Goal: Information Seeking & Learning: Learn about a topic

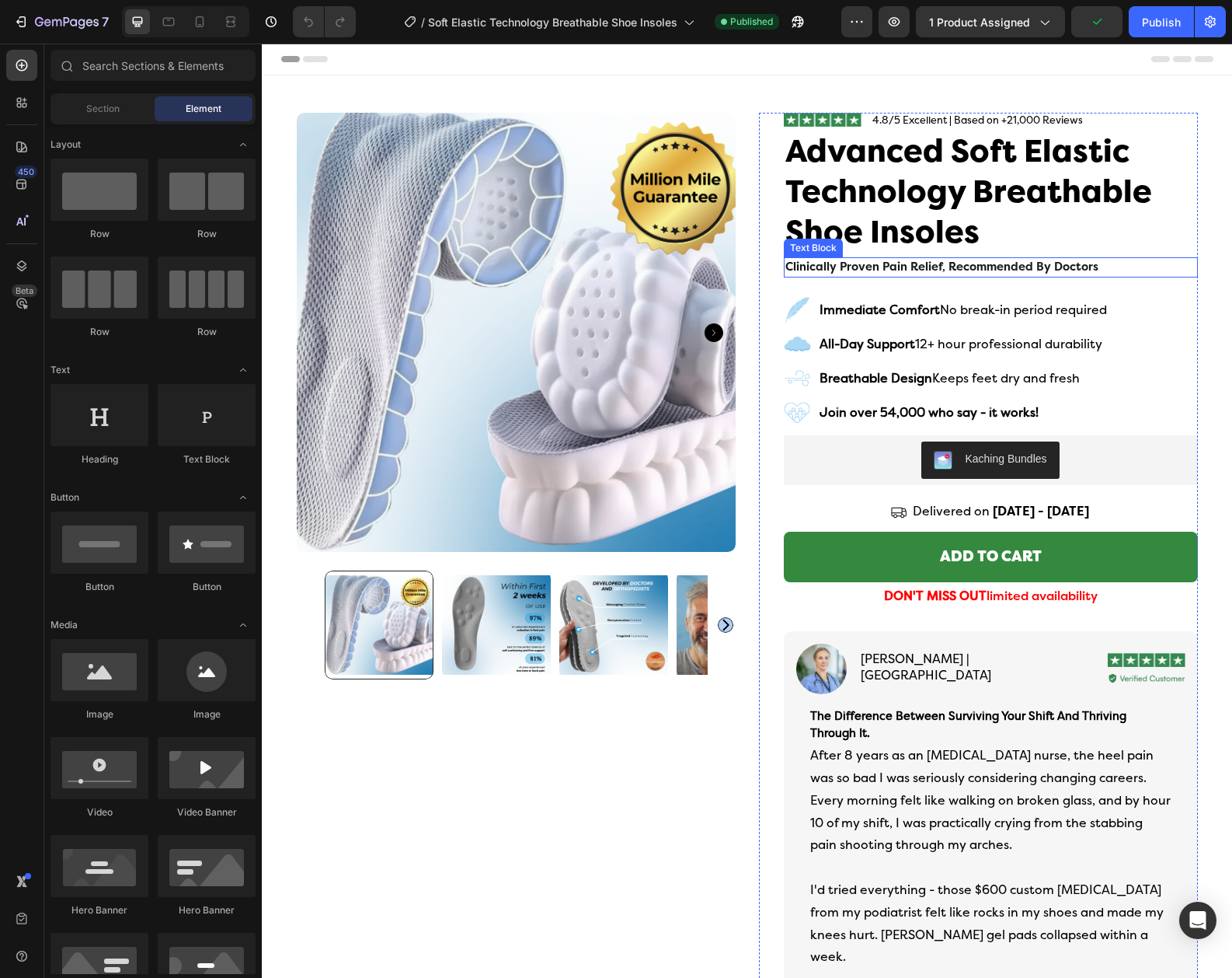
click at [984, 268] on span "clinically proven pain relief, recommended by doctors" at bounding box center [942, 267] width 313 height 14
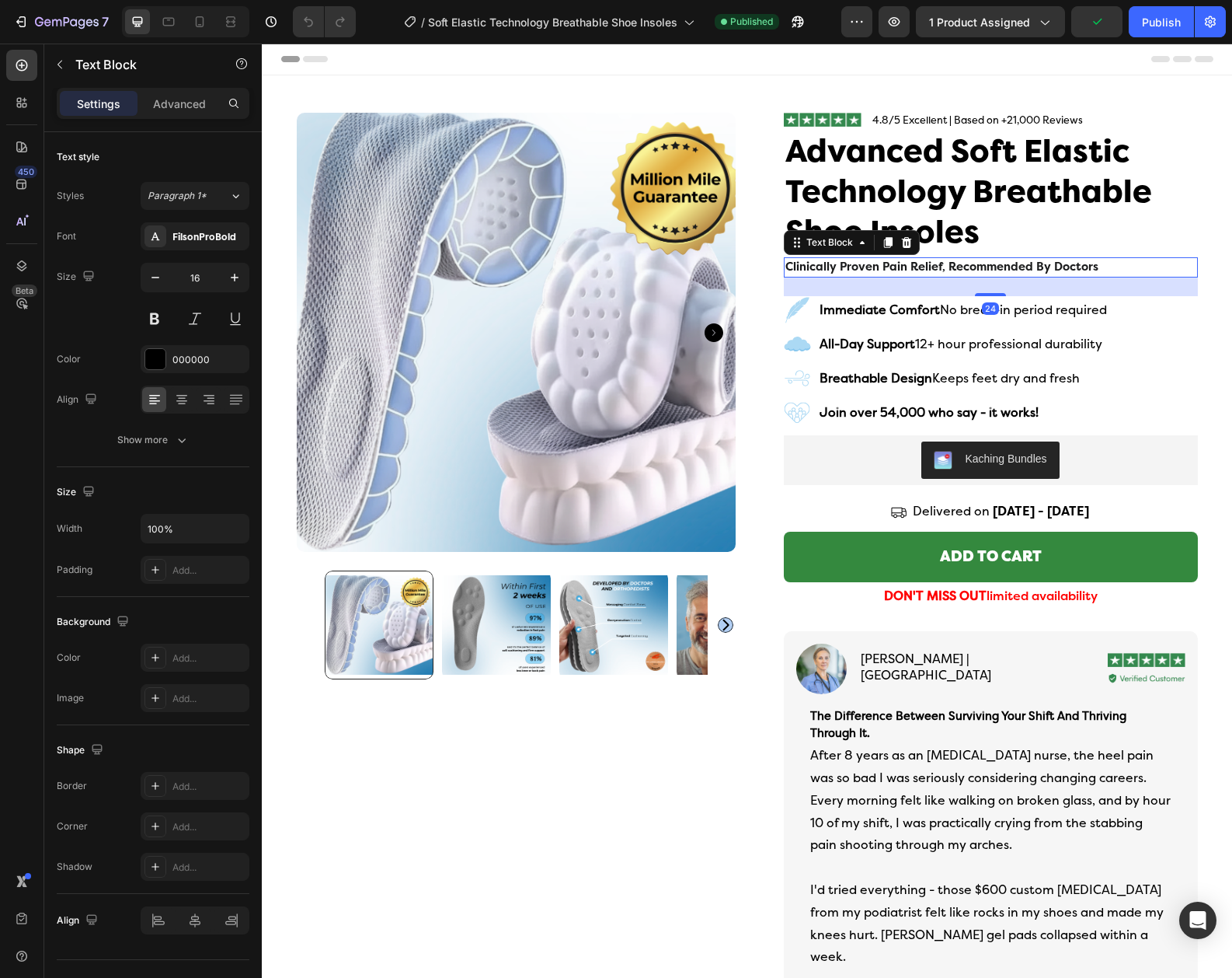
click at [984, 268] on span "clinically proven pain relief, recommended by doctors" at bounding box center [942, 267] width 313 height 14
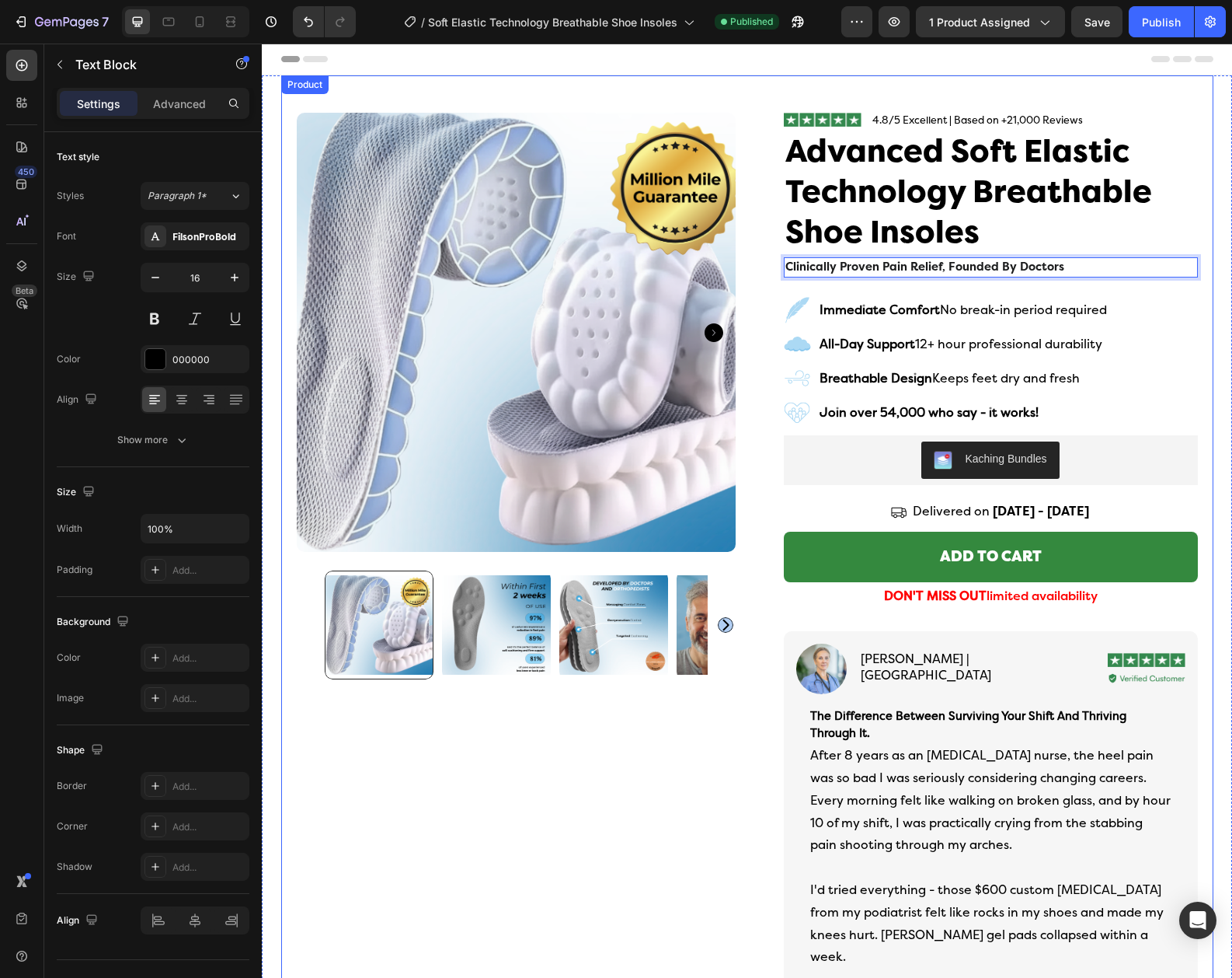
click at [746, 800] on div "Product Images Row Image 4.8/5 Excellent | Based on +21,000 Reviews Text Block …" at bounding box center [747, 854] width 933 height 1559
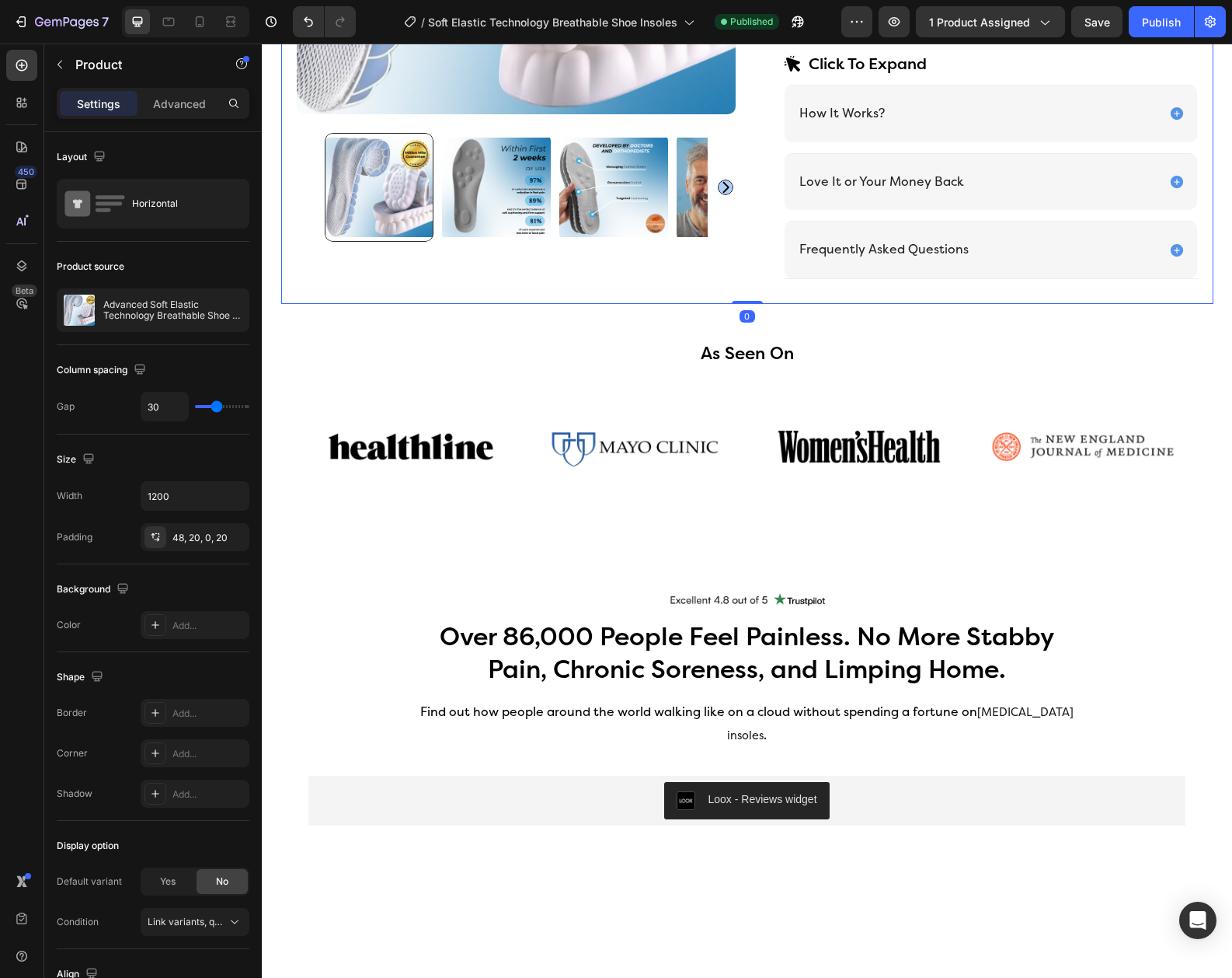
scroll to position [1061, 0]
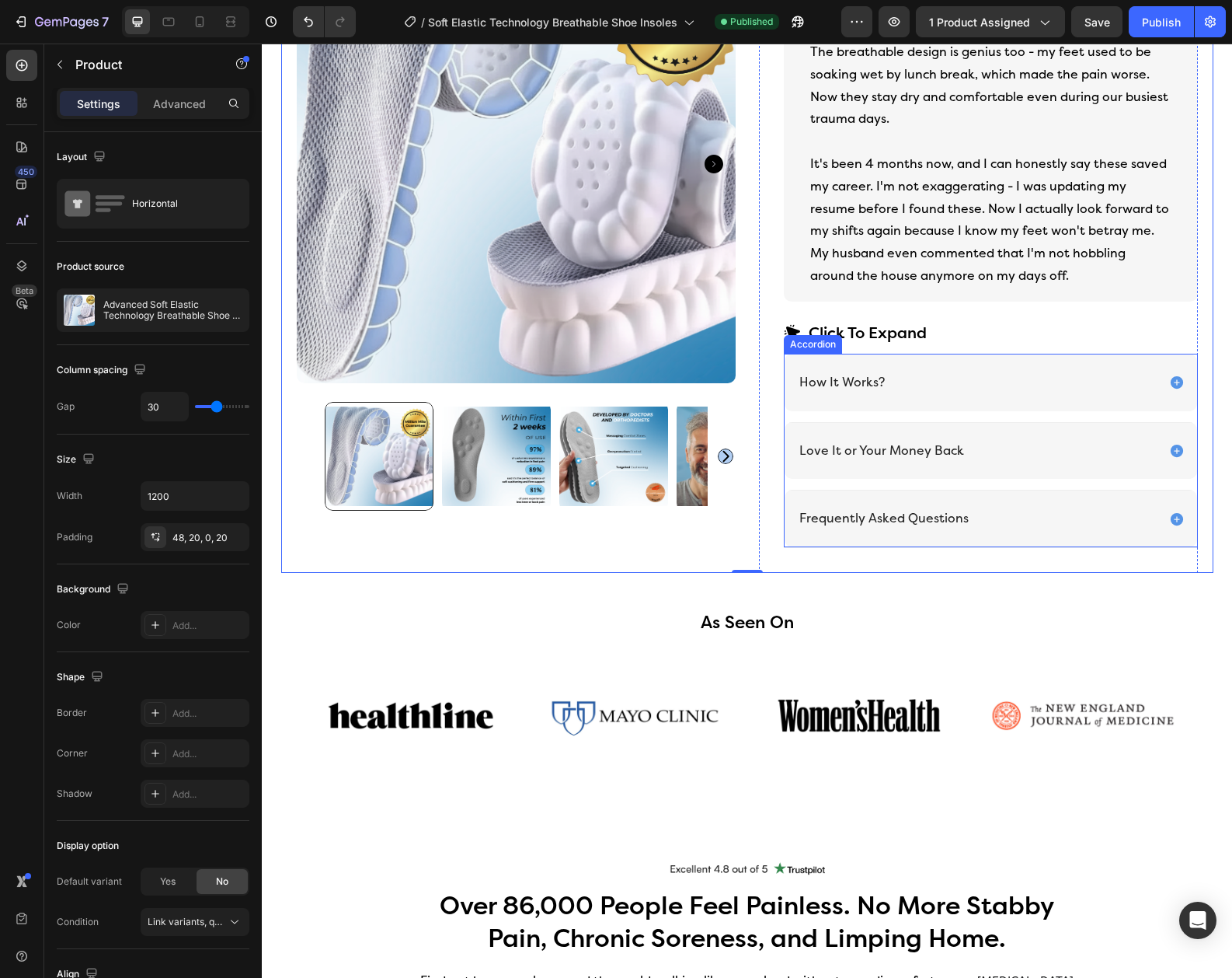
click at [1102, 508] on div "Frequently Asked Questions" at bounding box center [977, 518] width 360 height 21
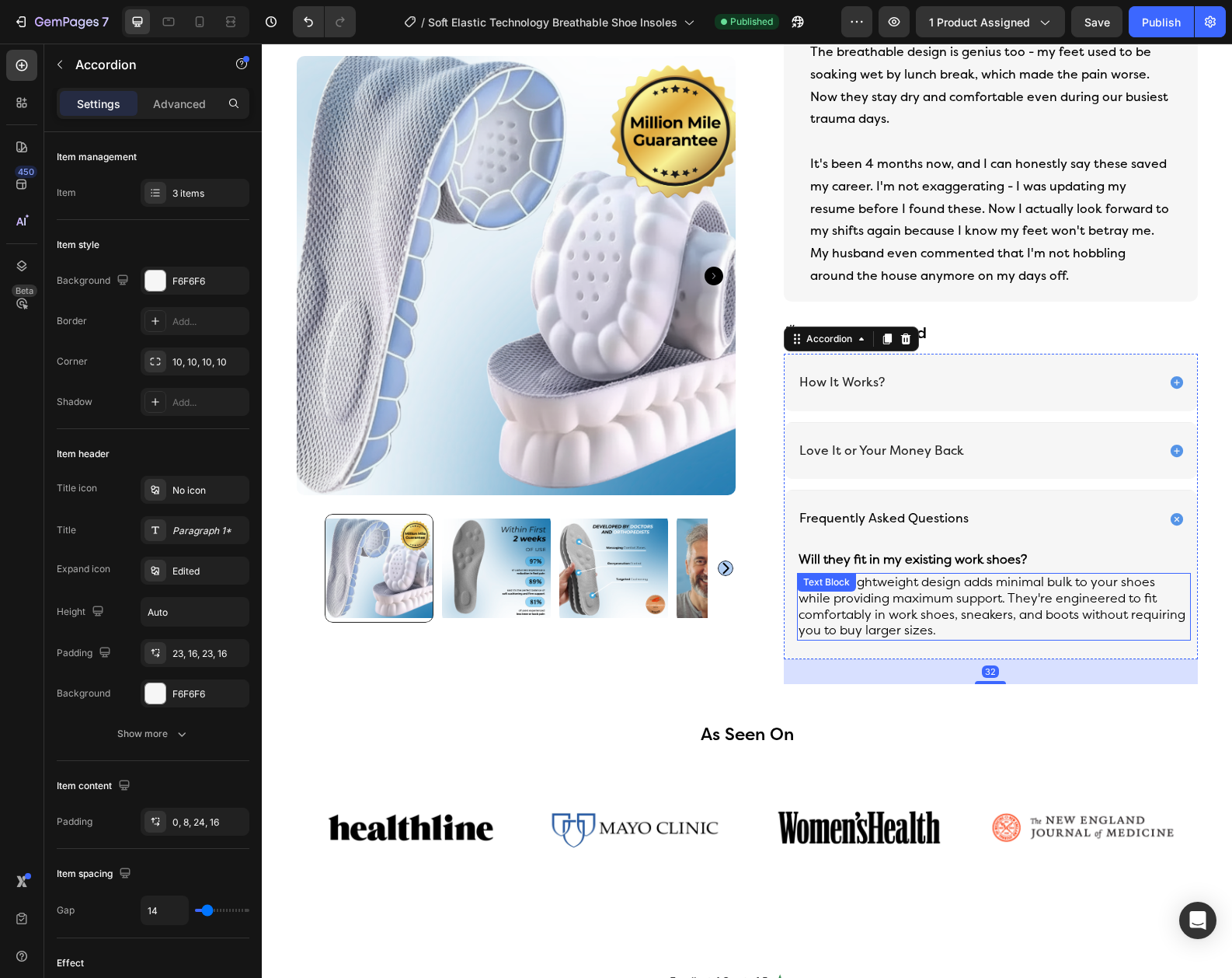
click at [981, 599] on p "Yes. Our lightweight design adds minimal bulk to your shoes while providing max…" at bounding box center [994, 606] width 391 height 64
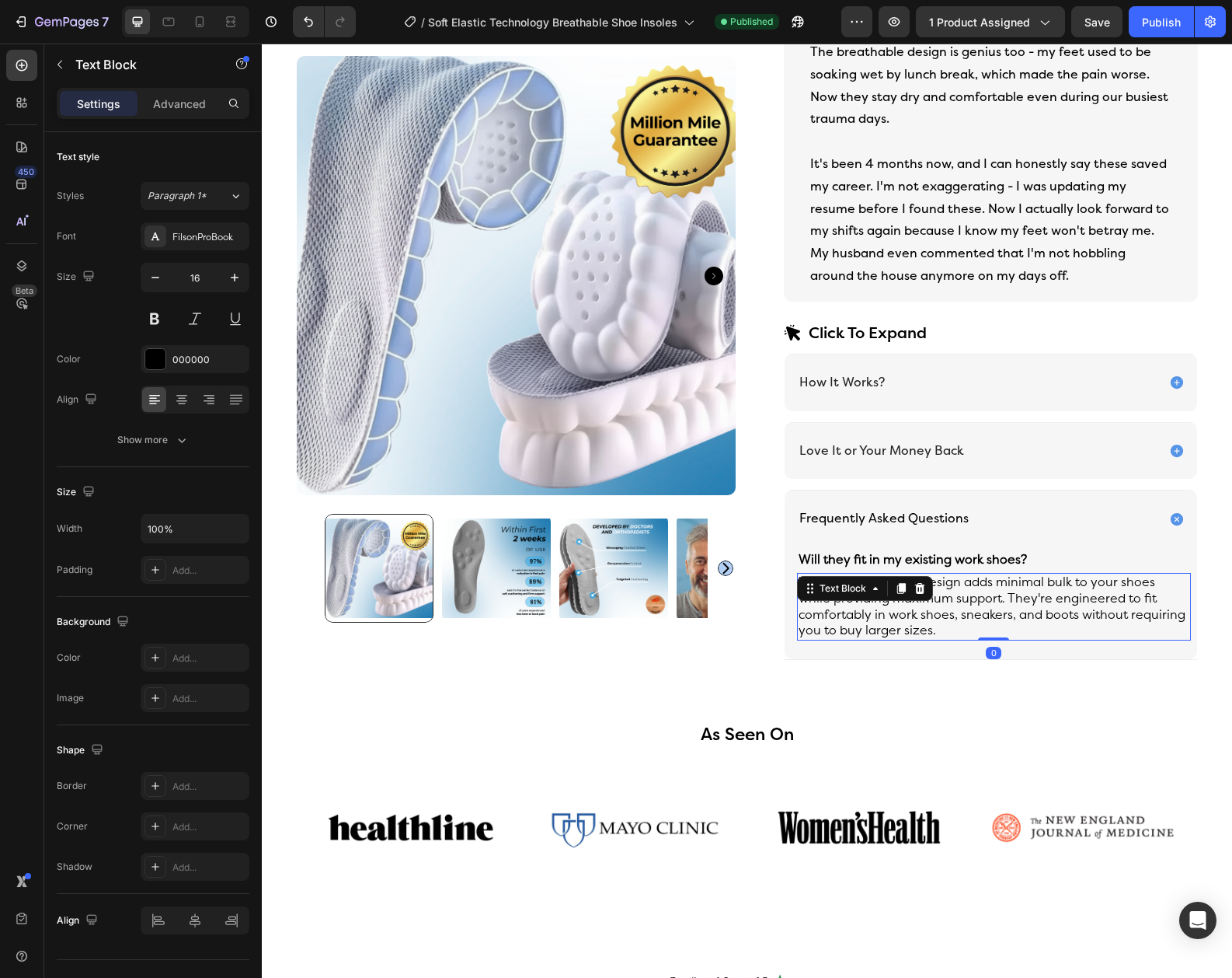
click at [981, 599] on p "Yes. Our lightweight design adds minimal bulk to your shoes while providing max…" at bounding box center [994, 606] width 391 height 64
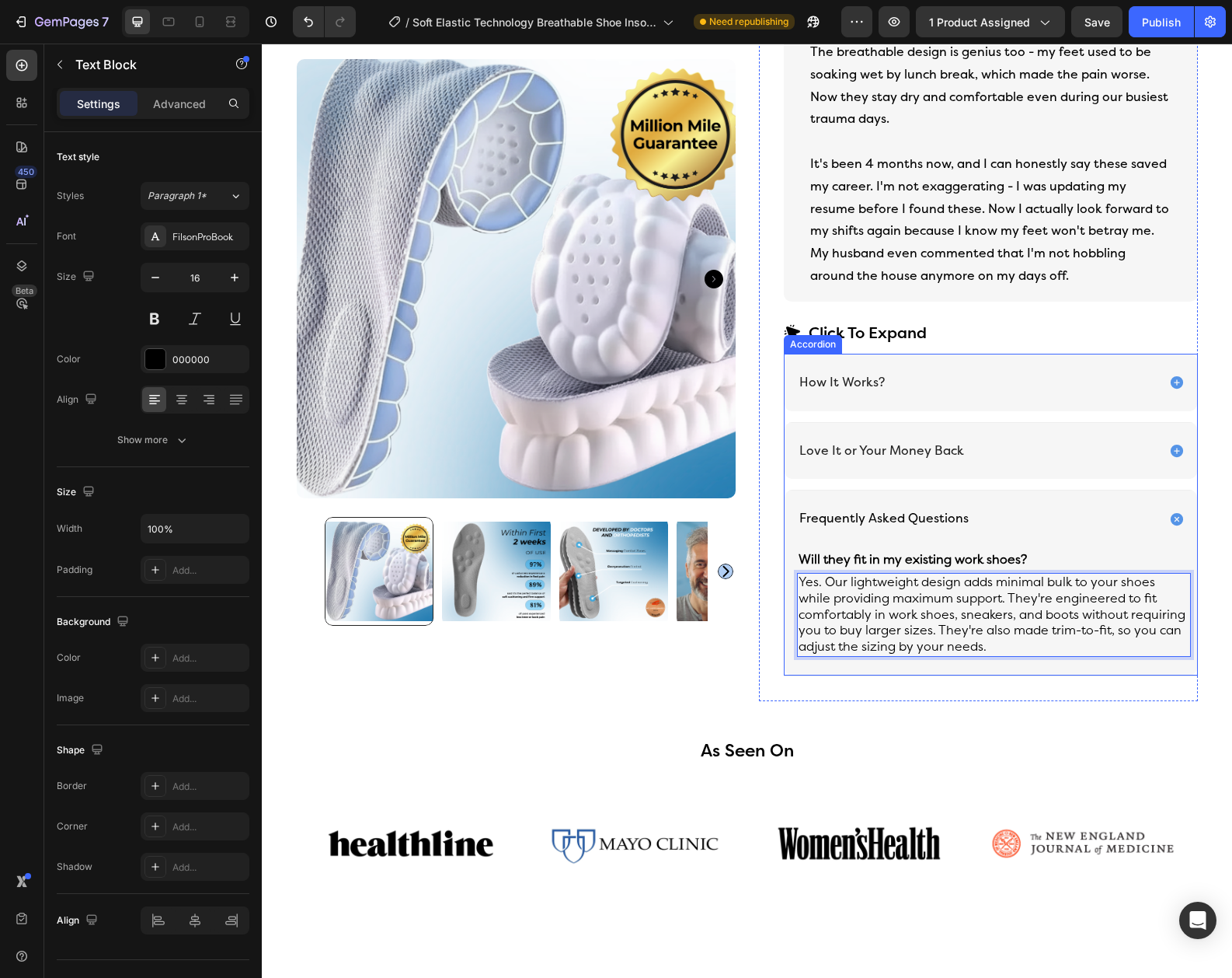
click at [1146, 508] on div "Frequently Asked Questions" at bounding box center [977, 518] width 360 height 21
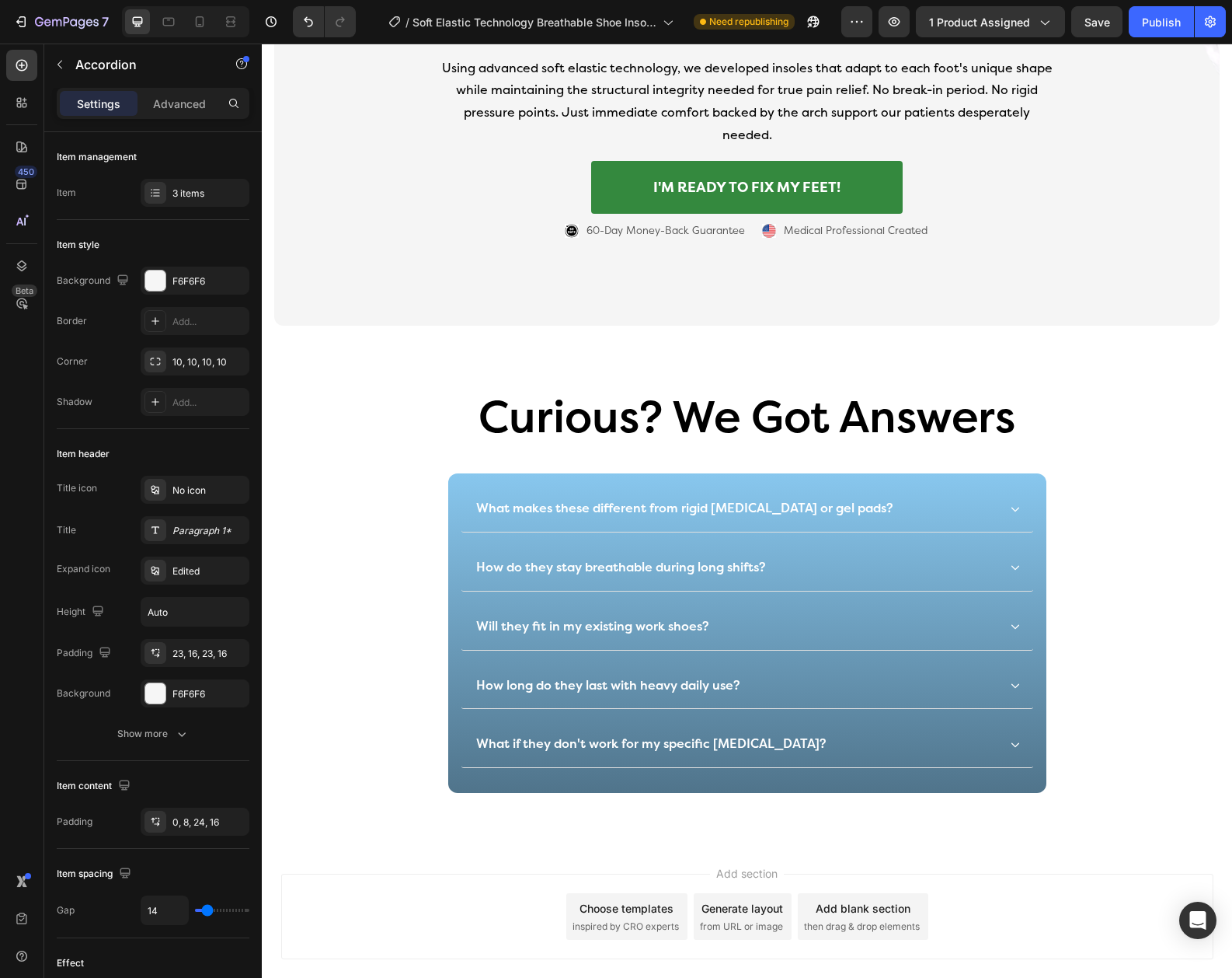
scroll to position [4952, 0]
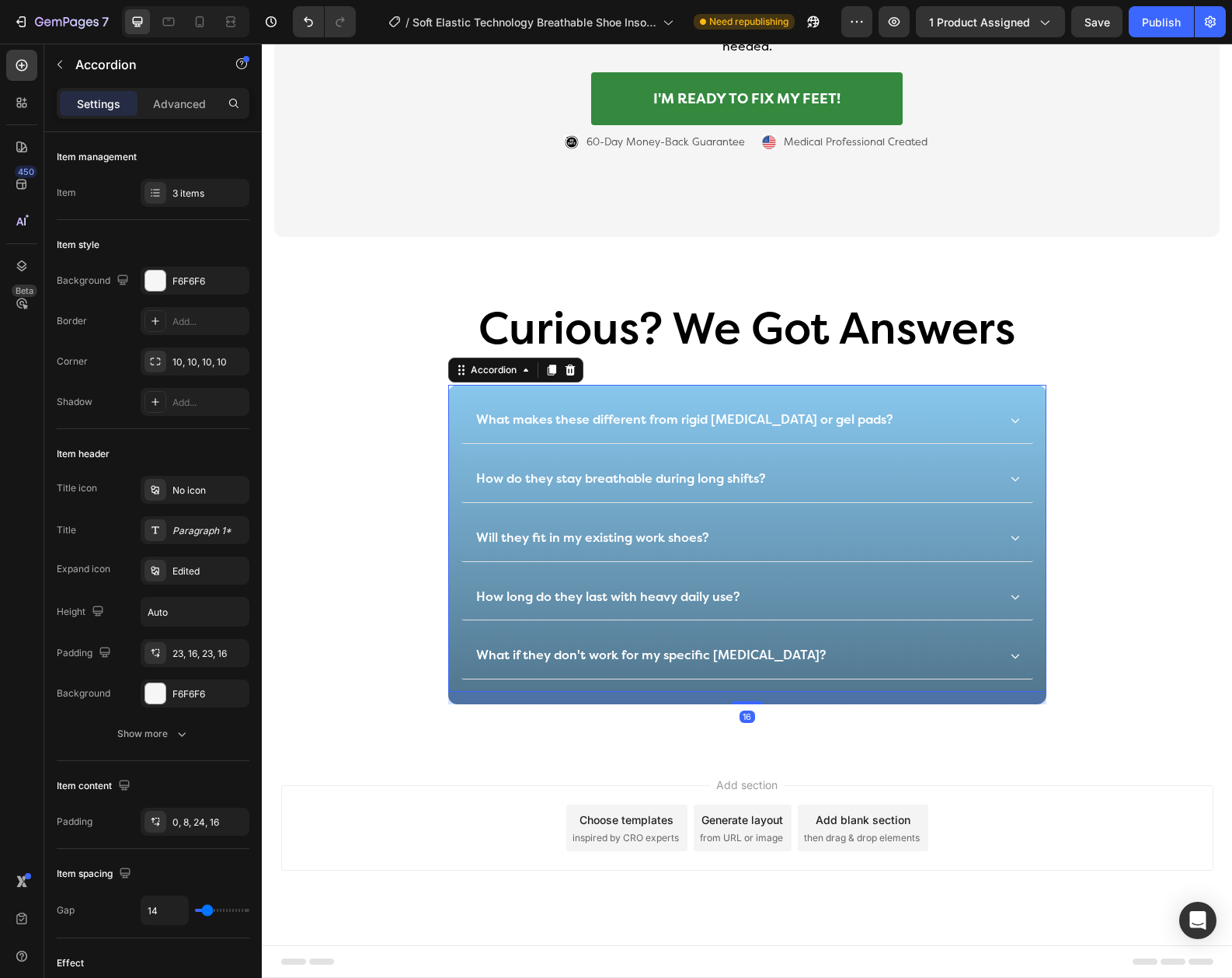
click at [886, 480] on div "How do they stay breathable during long shifts?" at bounding box center [735, 479] width 524 height 21
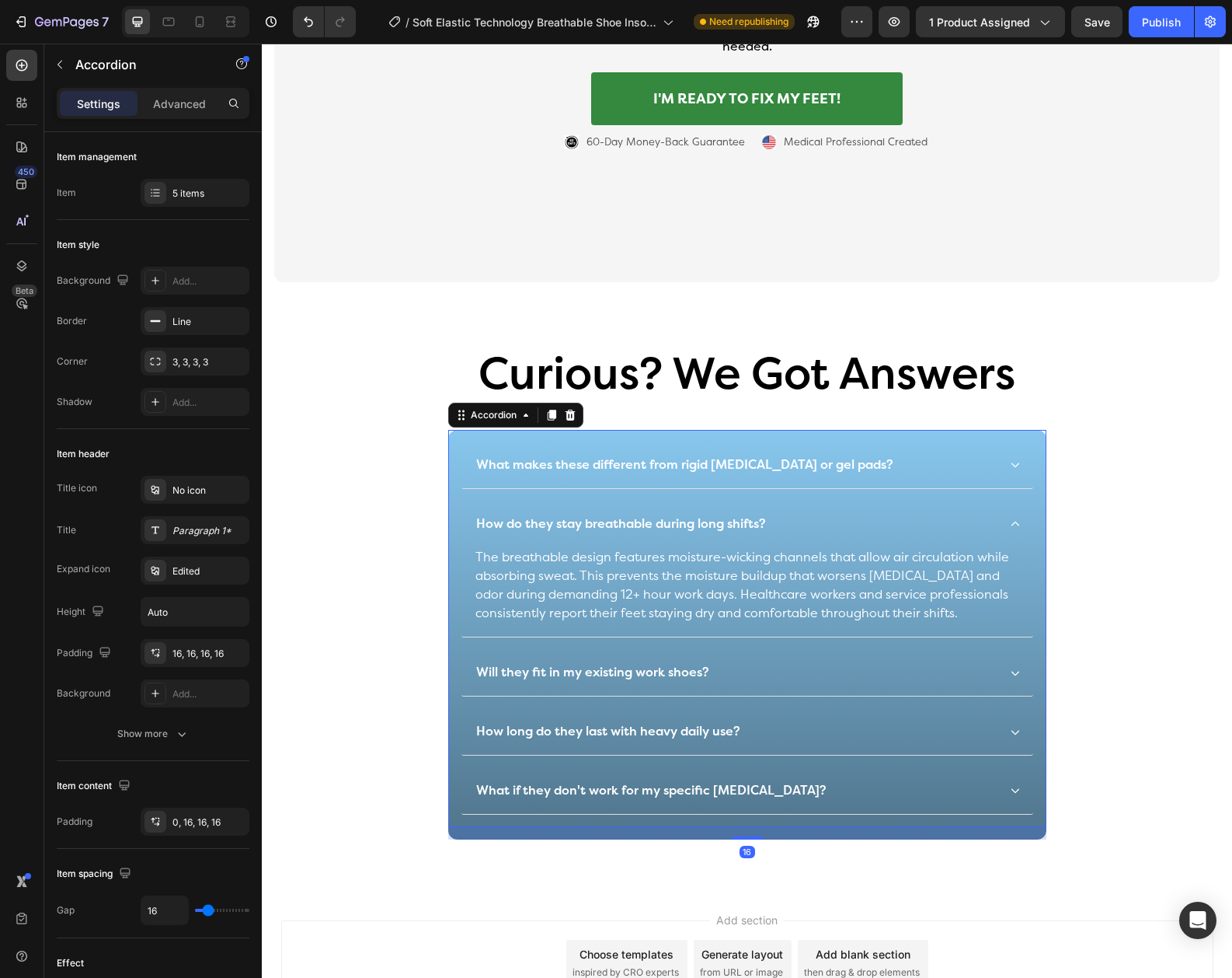
click at [886, 514] on div "How do they stay breathable during long shifts?" at bounding box center [735, 524] width 524 height 21
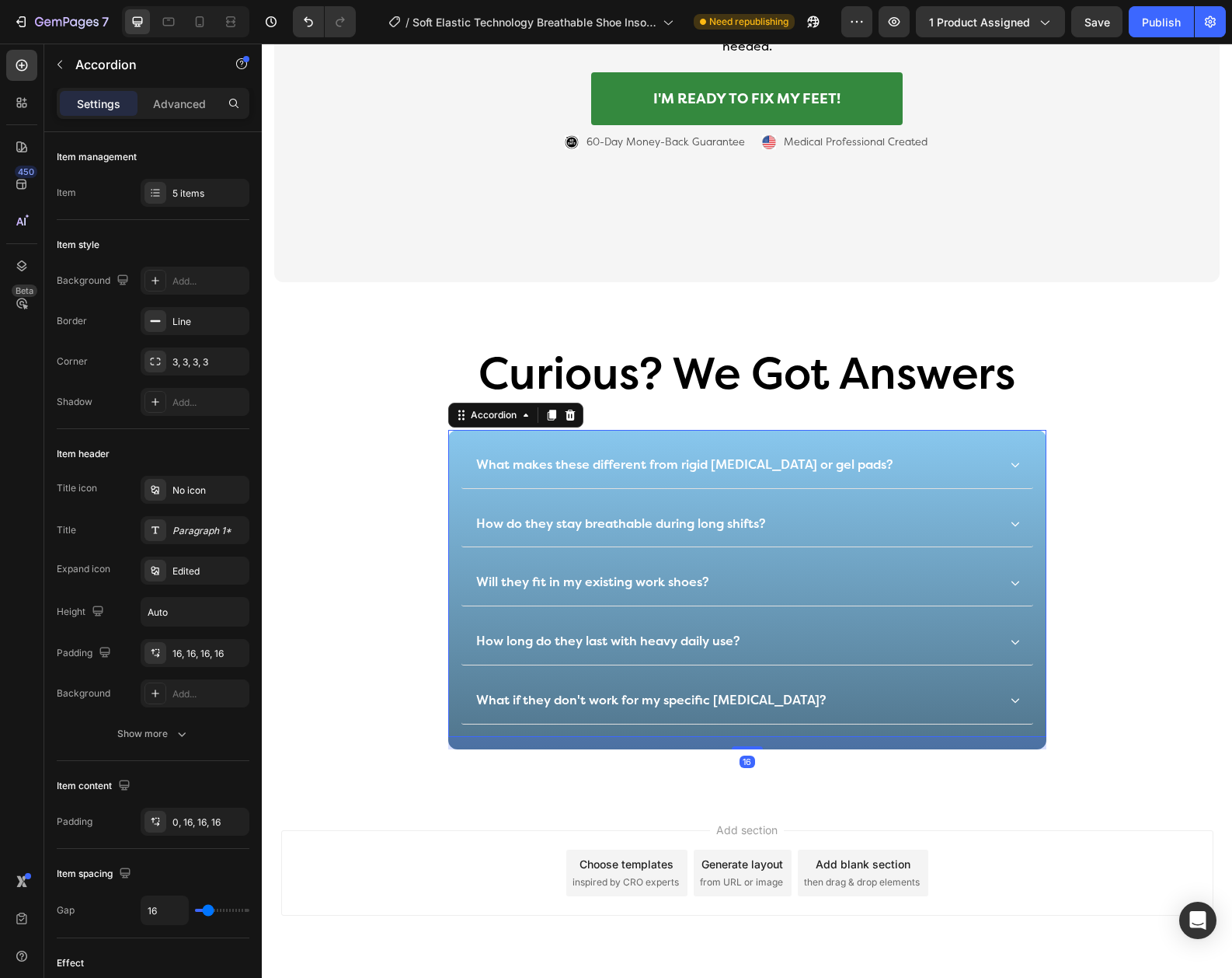
click at [868, 572] on div "Will they fit in my existing work shoes?" at bounding box center [735, 582] width 524 height 21
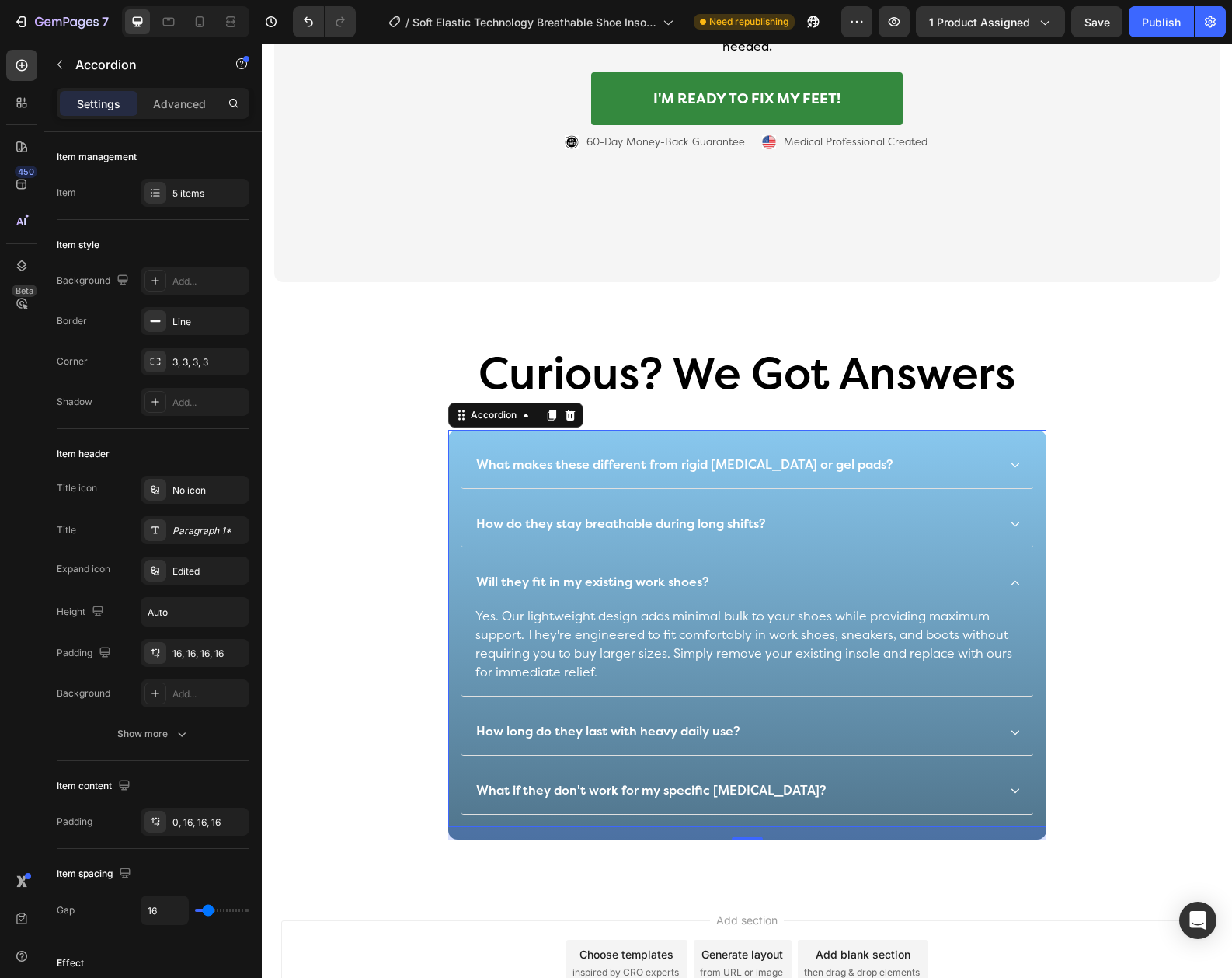
click at [868, 572] on div "Will they fit in my existing work shoes?" at bounding box center [735, 582] width 524 height 21
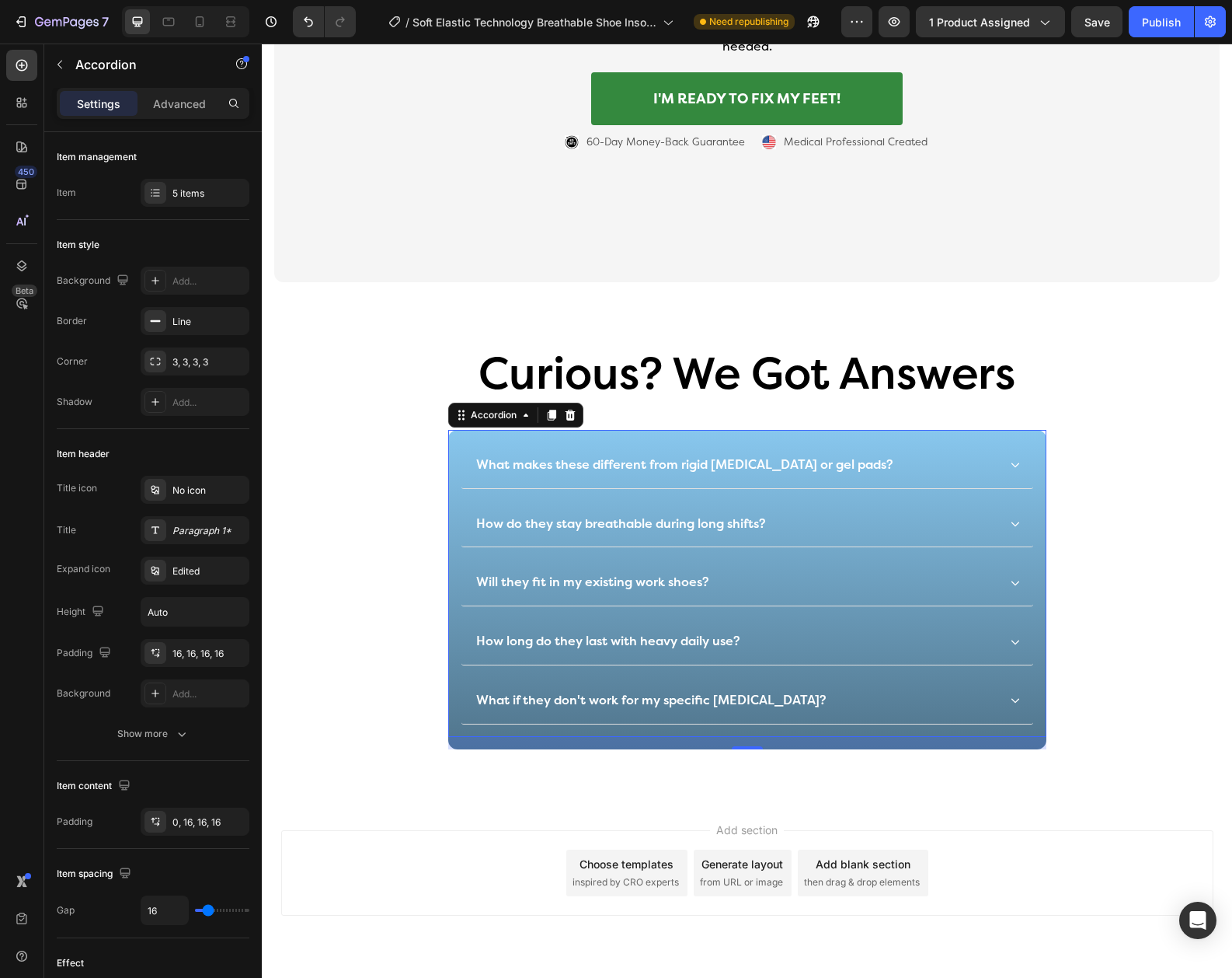
click at [867, 619] on div "How long do they last with heavy daily use?" at bounding box center [747, 641] width 572 height 46
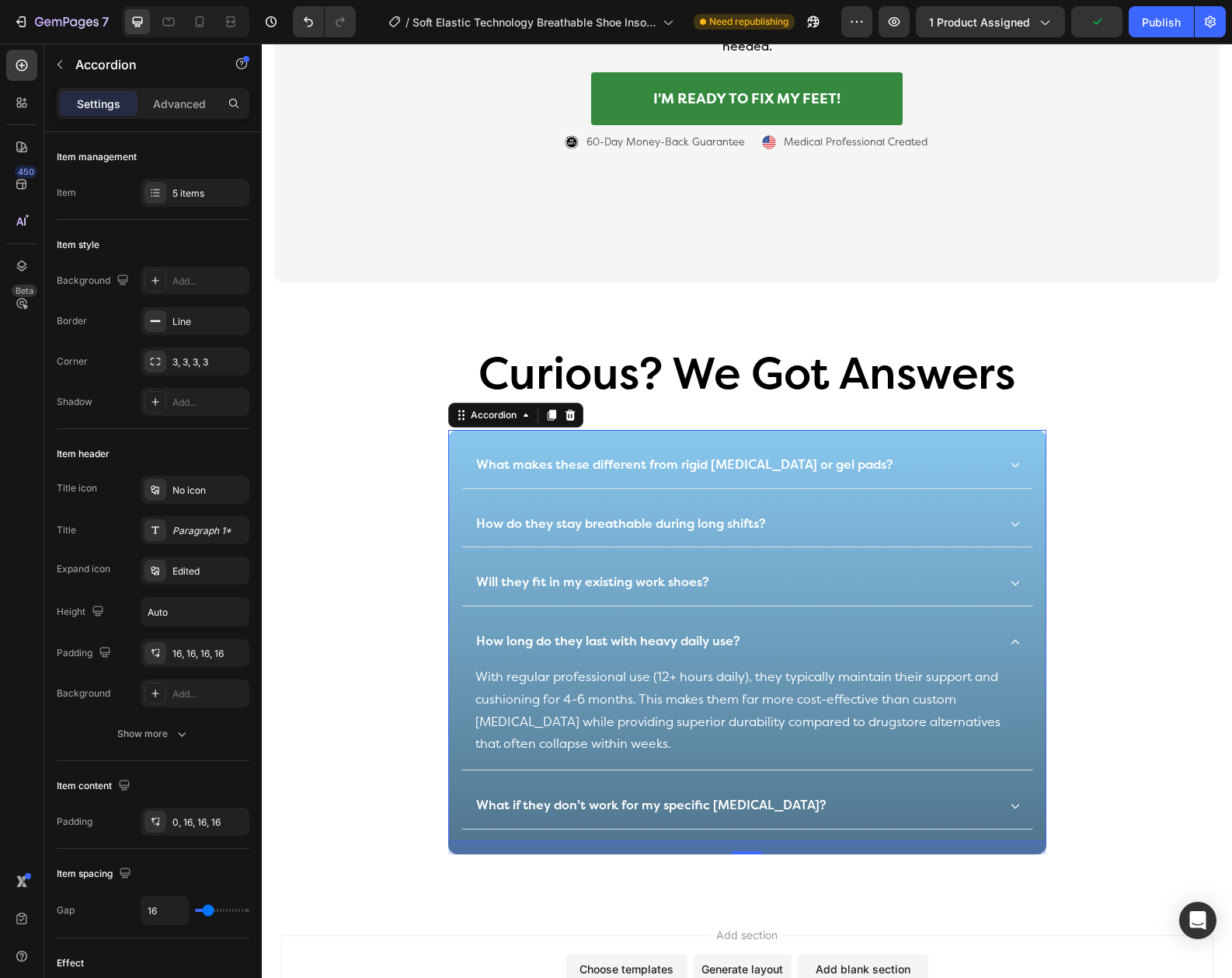
click at [574, 633] on p "How long do they last with heavy daily use?" at bounding box center [609, 641] width 264 height 16
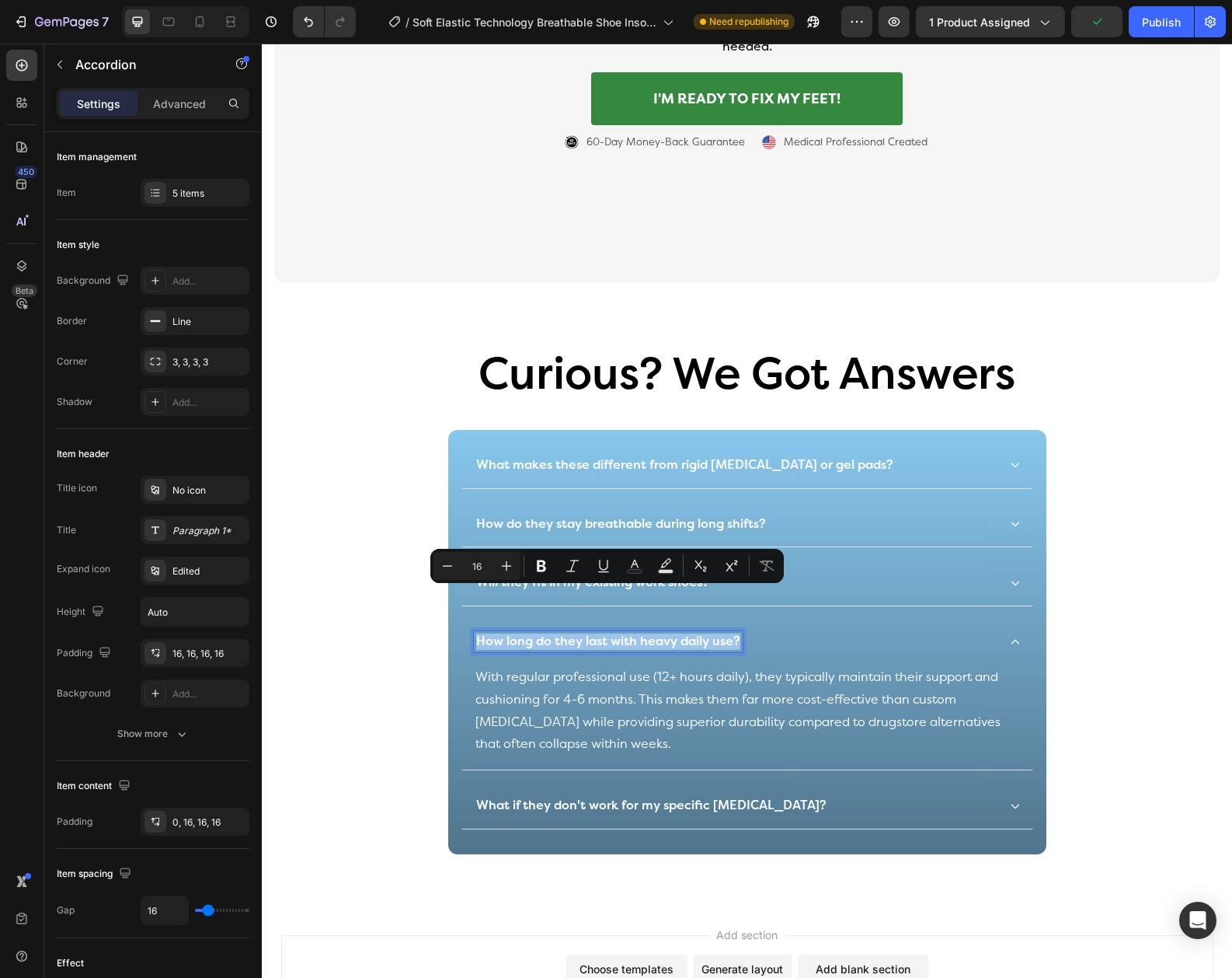
copy p "How long do they last with heavy daily use?"
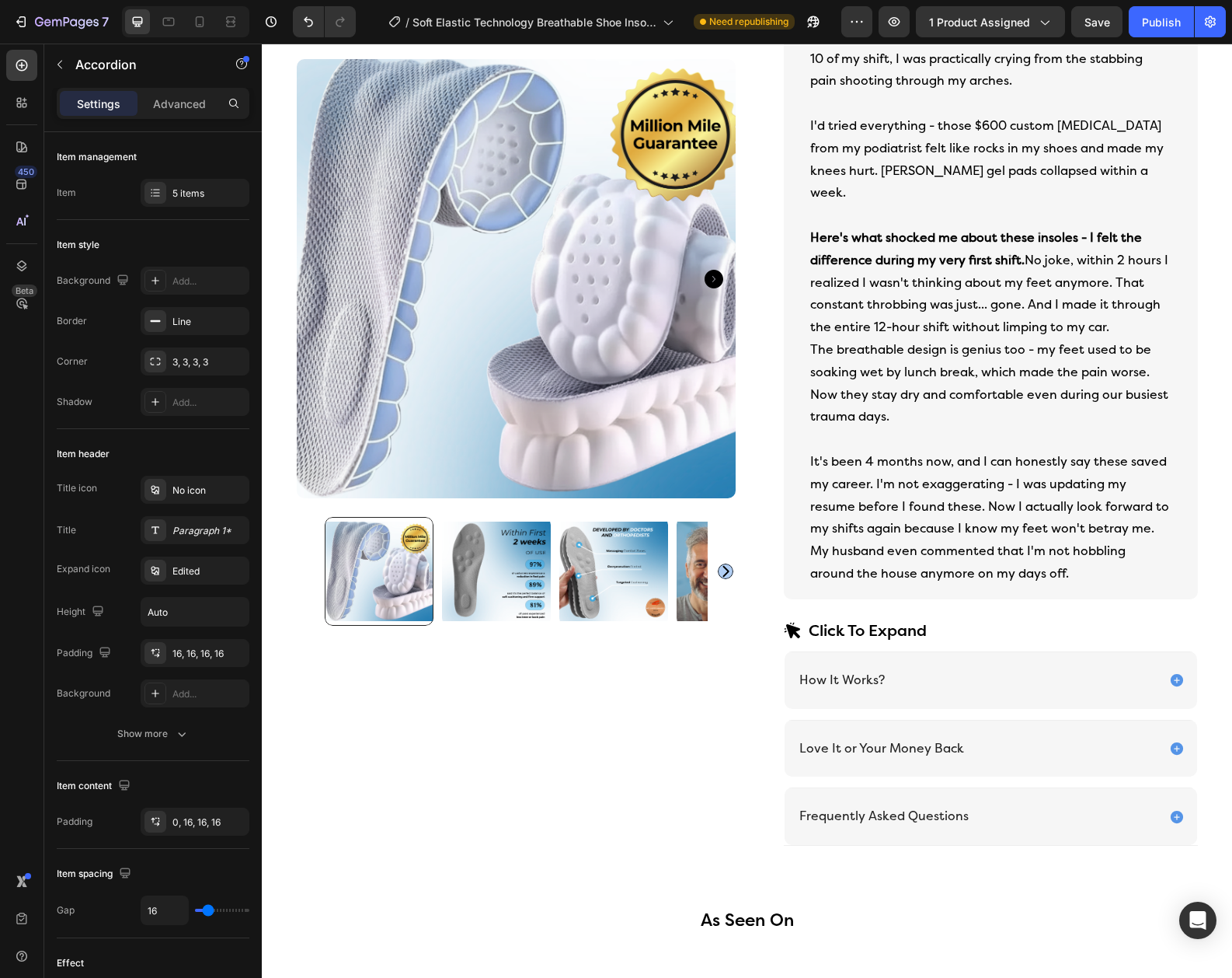
scroll to position [774, 0]
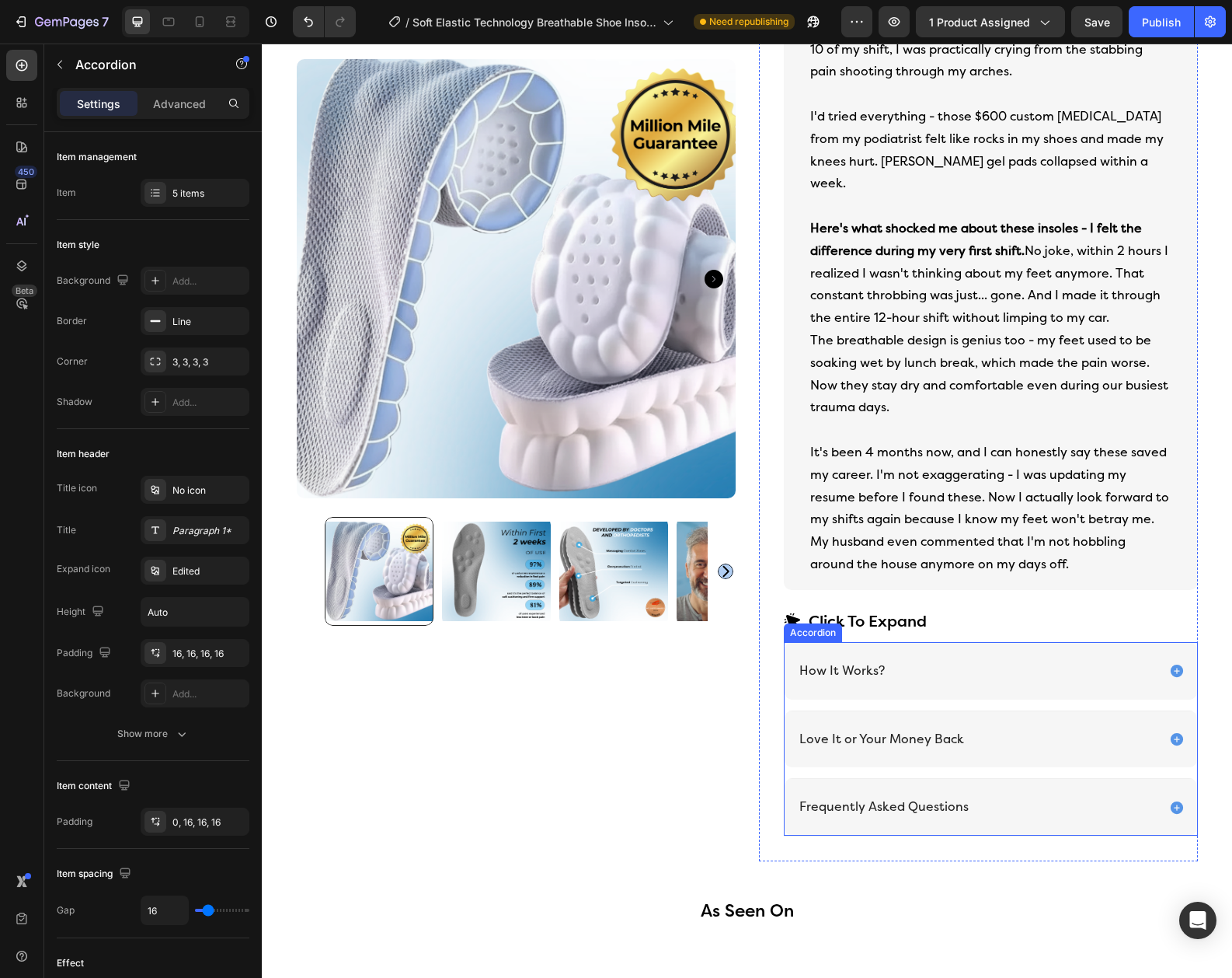
click at [1011, 778] on div "Frequently Asked Questions" at bounding box center [991, 807] width 412 height 58
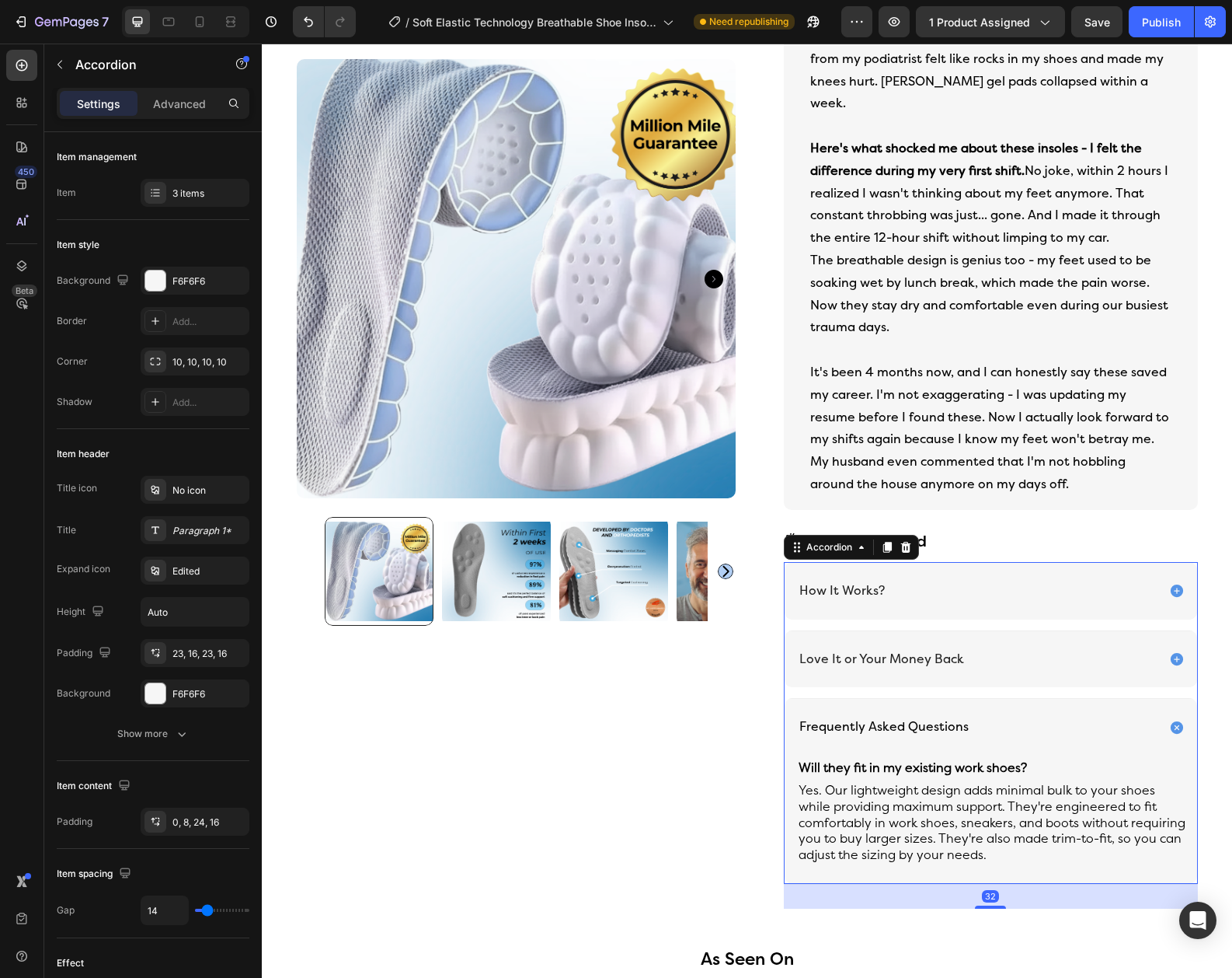
scroll to position [873, 0]
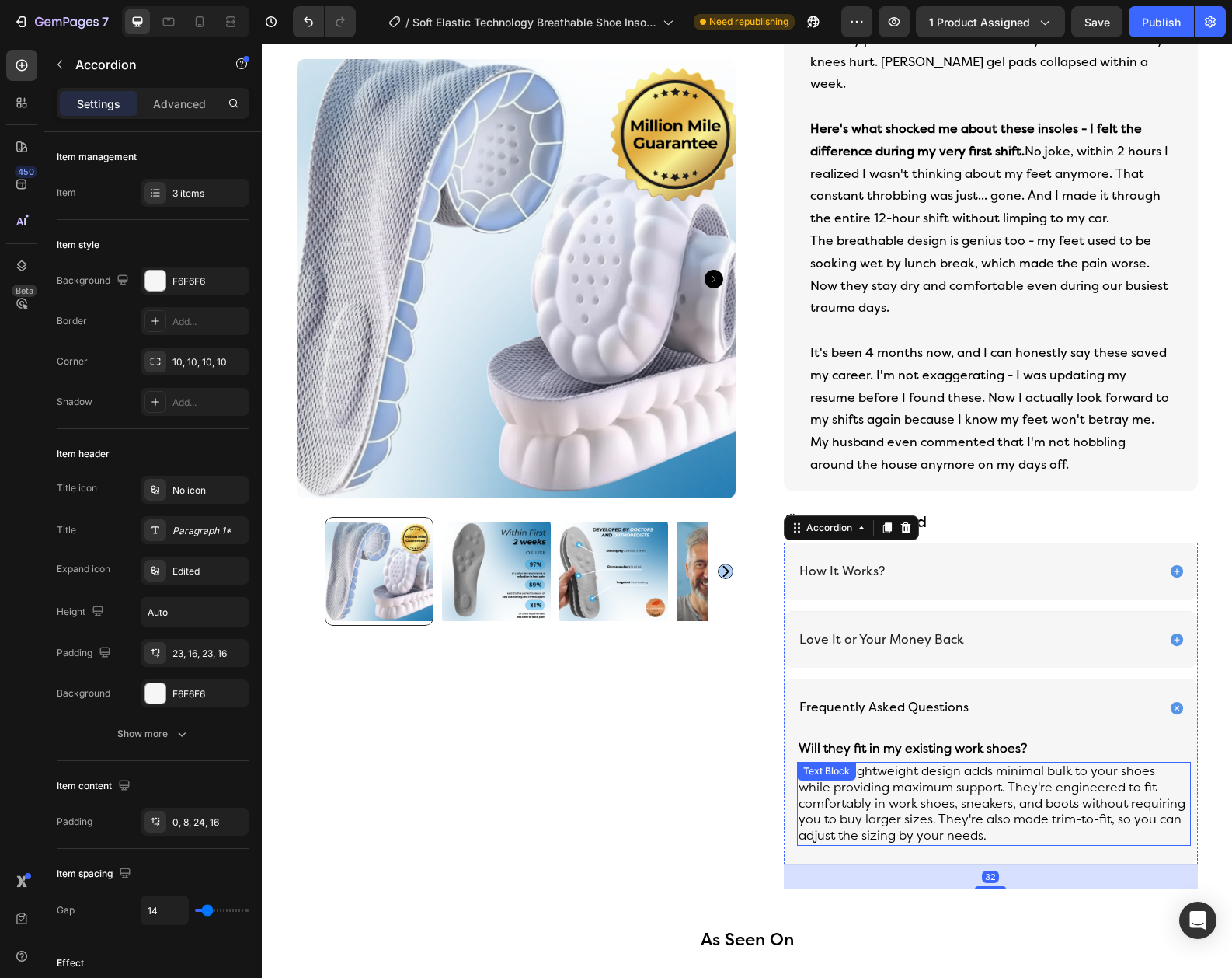
click at [1000, 812] on p "Yes. Our lightweight design adds minimal bulk to your shoes while providing max…" at bounding box center [994, 803] width 391 height 81
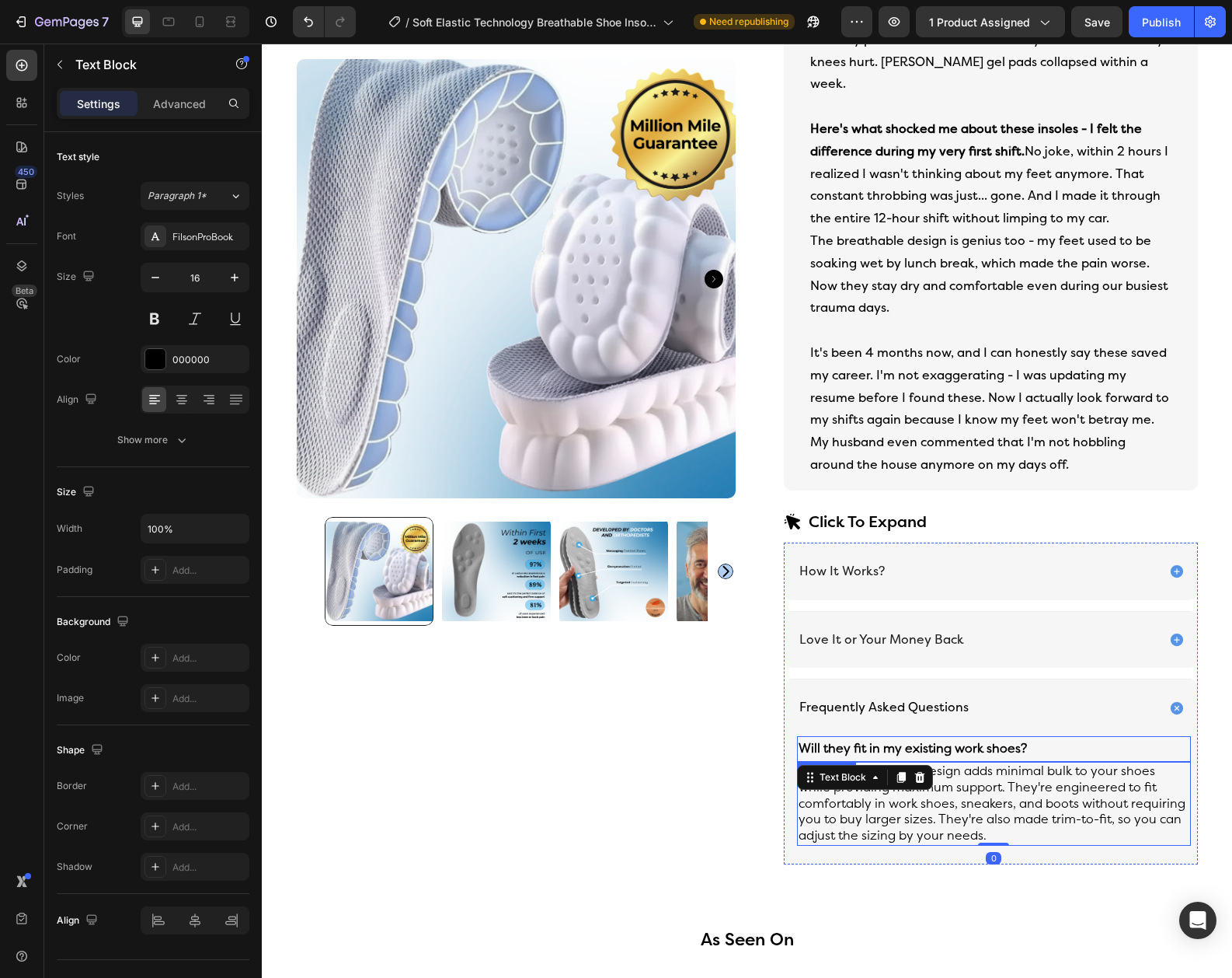
click at [980, 741] on strong "Will they fit in my existing work shoes?" at bounding box center [913, 748] width 229 height 14
click at [900, 771] on icon at bounding box center [900, 776] width 8 height 11
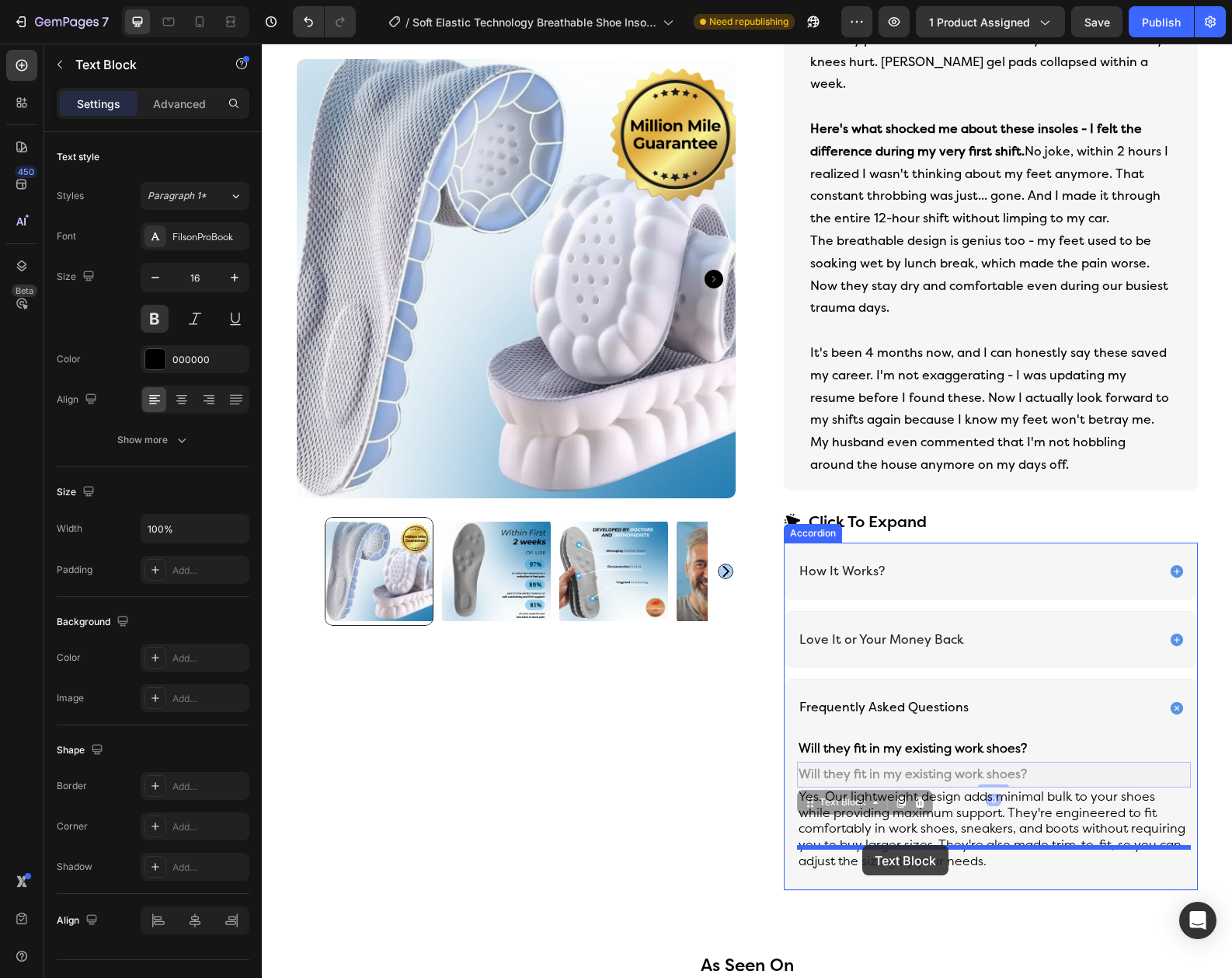
drag, startPoint x: 812, startPoint y: 779, endPoint x: 863, endPoint y: 845, distance: 83.4
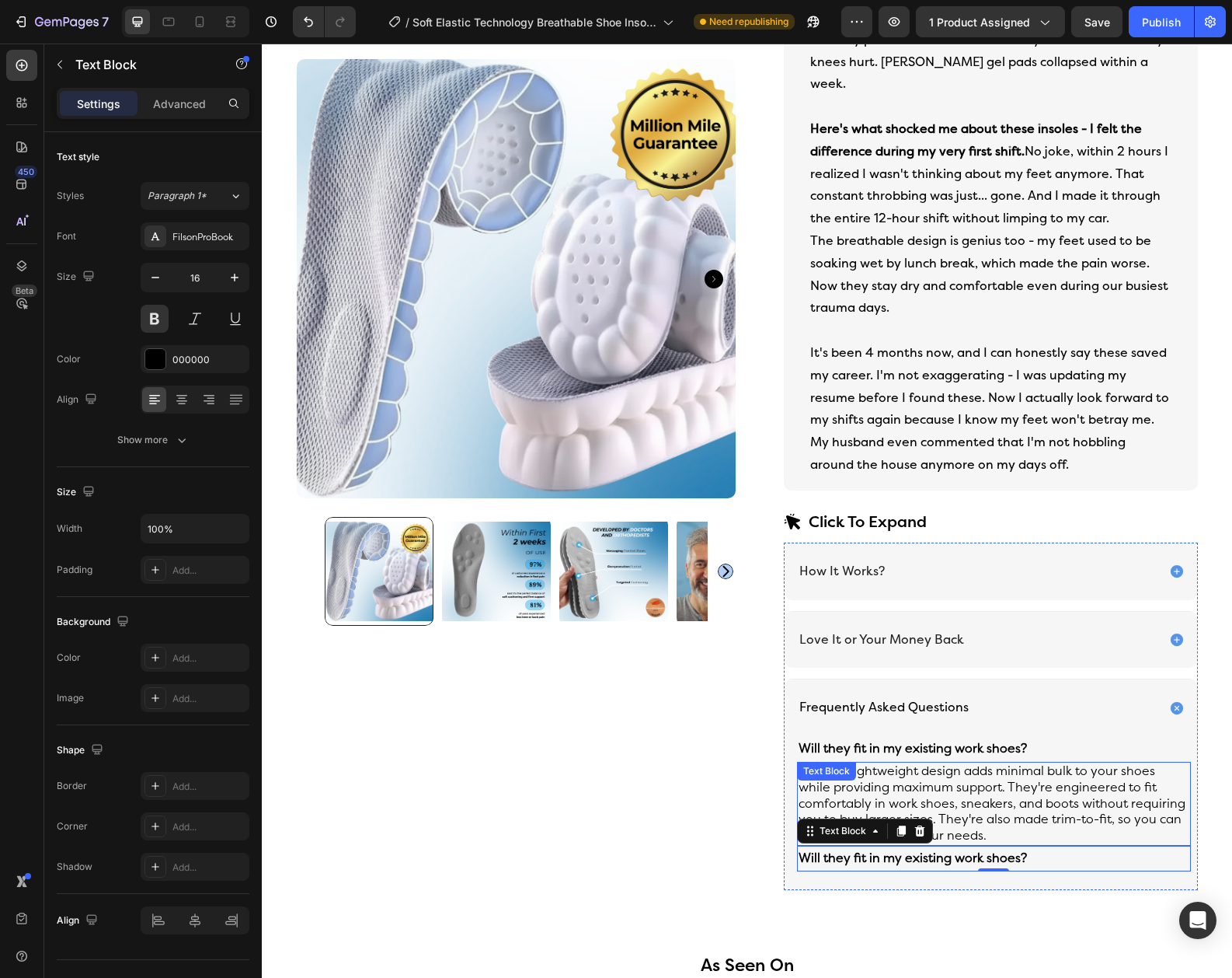
click at [867, 768] on p "Yes. Our lightweight design adds minimal bulk to your shoes while providing max…" at bounding box center [994, 803] width 391 height 81
click at [901, 772] on icon at bounding box center [900, 777] width 8 height 11
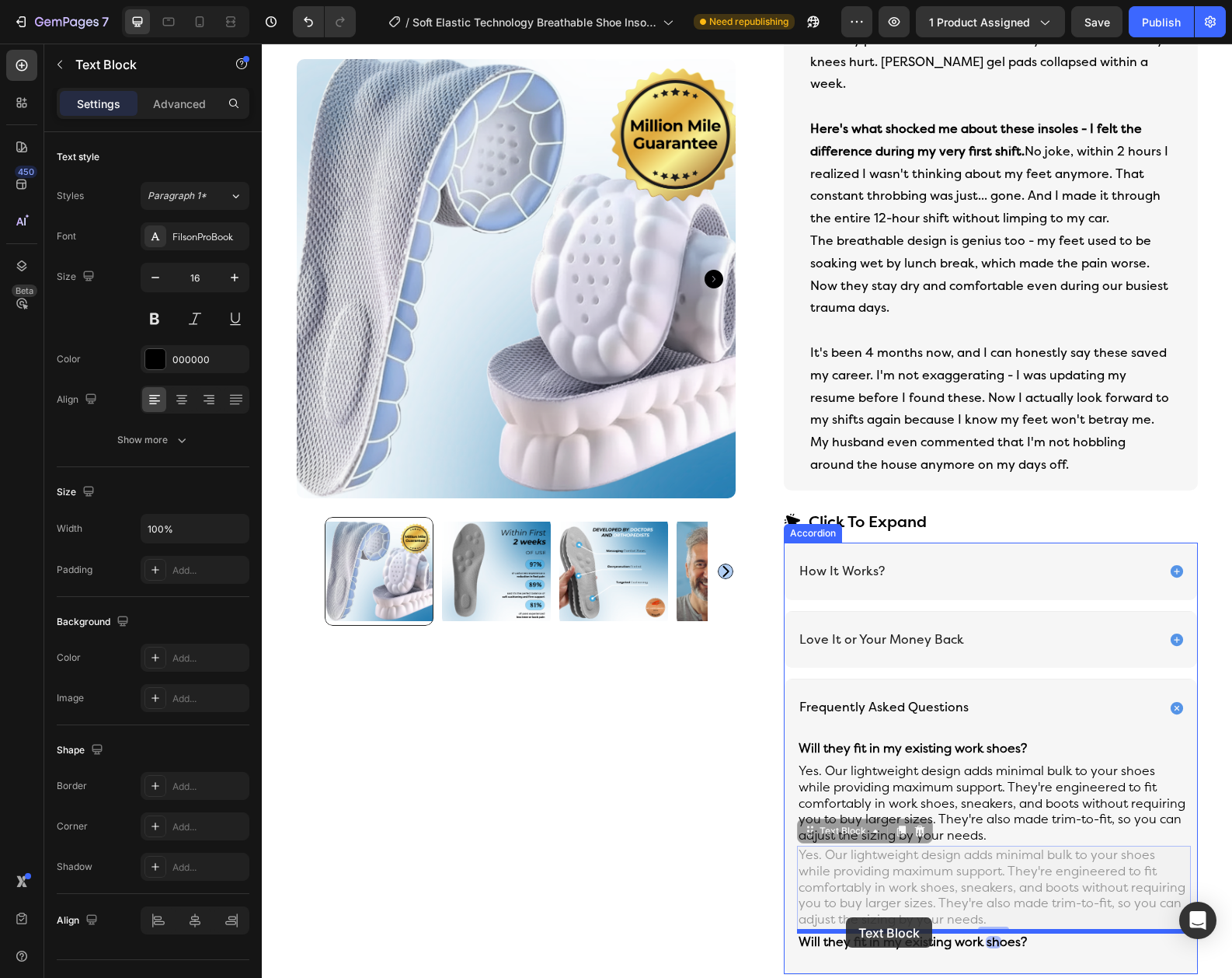
drag, startPoint x: 816, startPoint y: 808, endPoint x: 846, endPoint y: 916, distance: 112.1
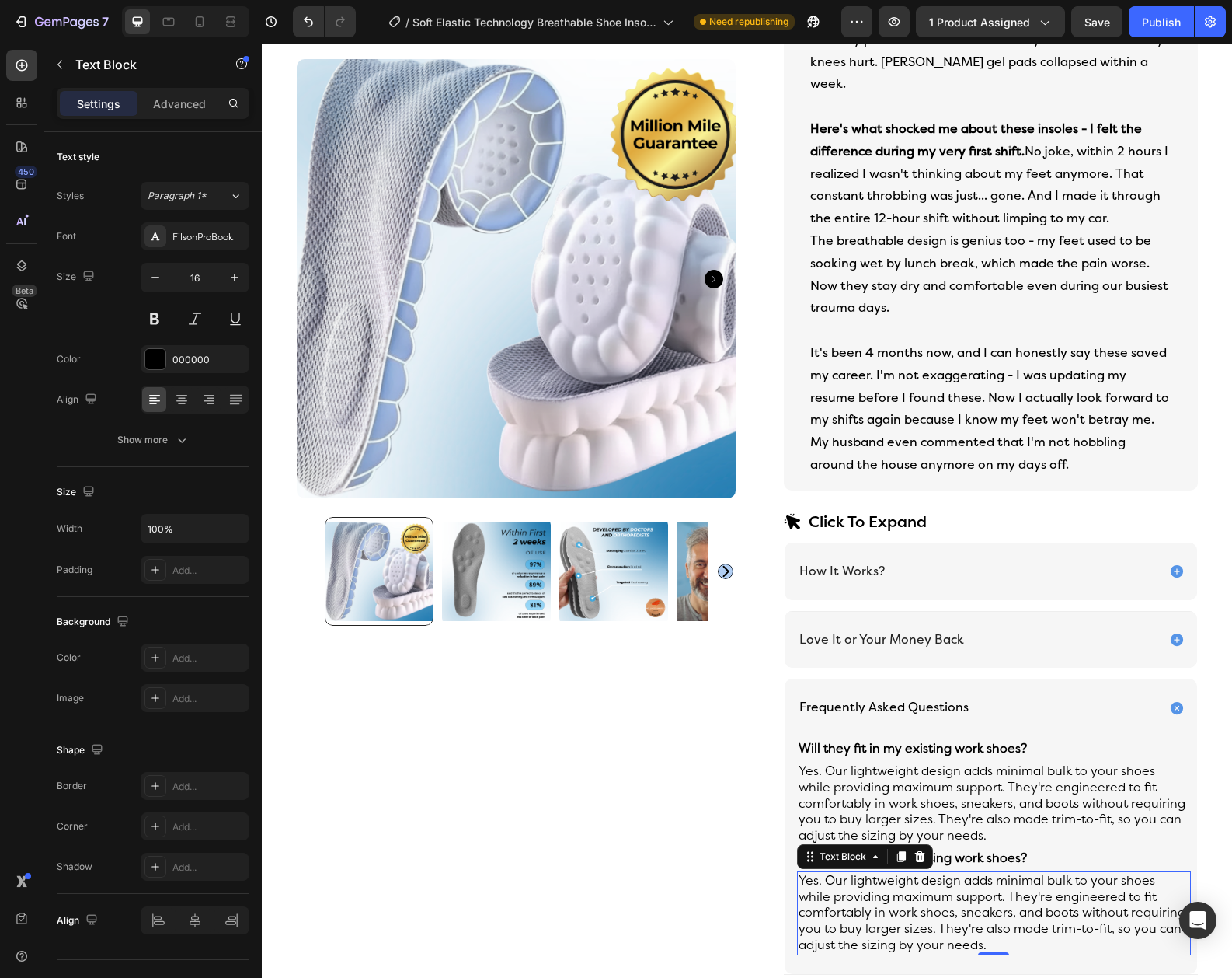
click at [854, 890] on p "Yes. Our lightweight design adds minimal bulk to your shoes while providing max…" at bounding box center [994, 913] width 391 height 81
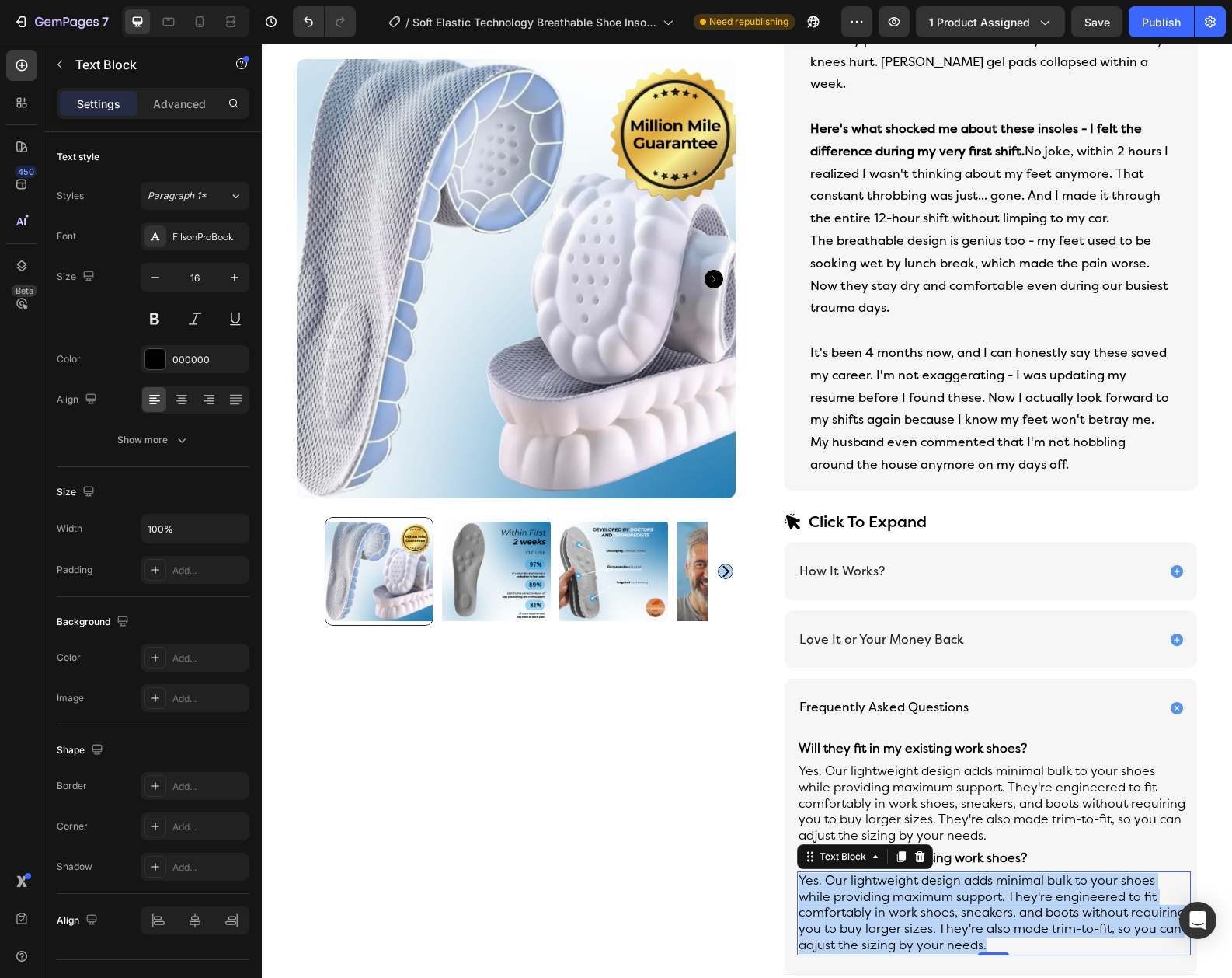
click at [854, 890] on p "Yes. Our lightweight design adds minimal bulk to your shoes while providing max…" at bounding box center [994, 913] width 391 height 81
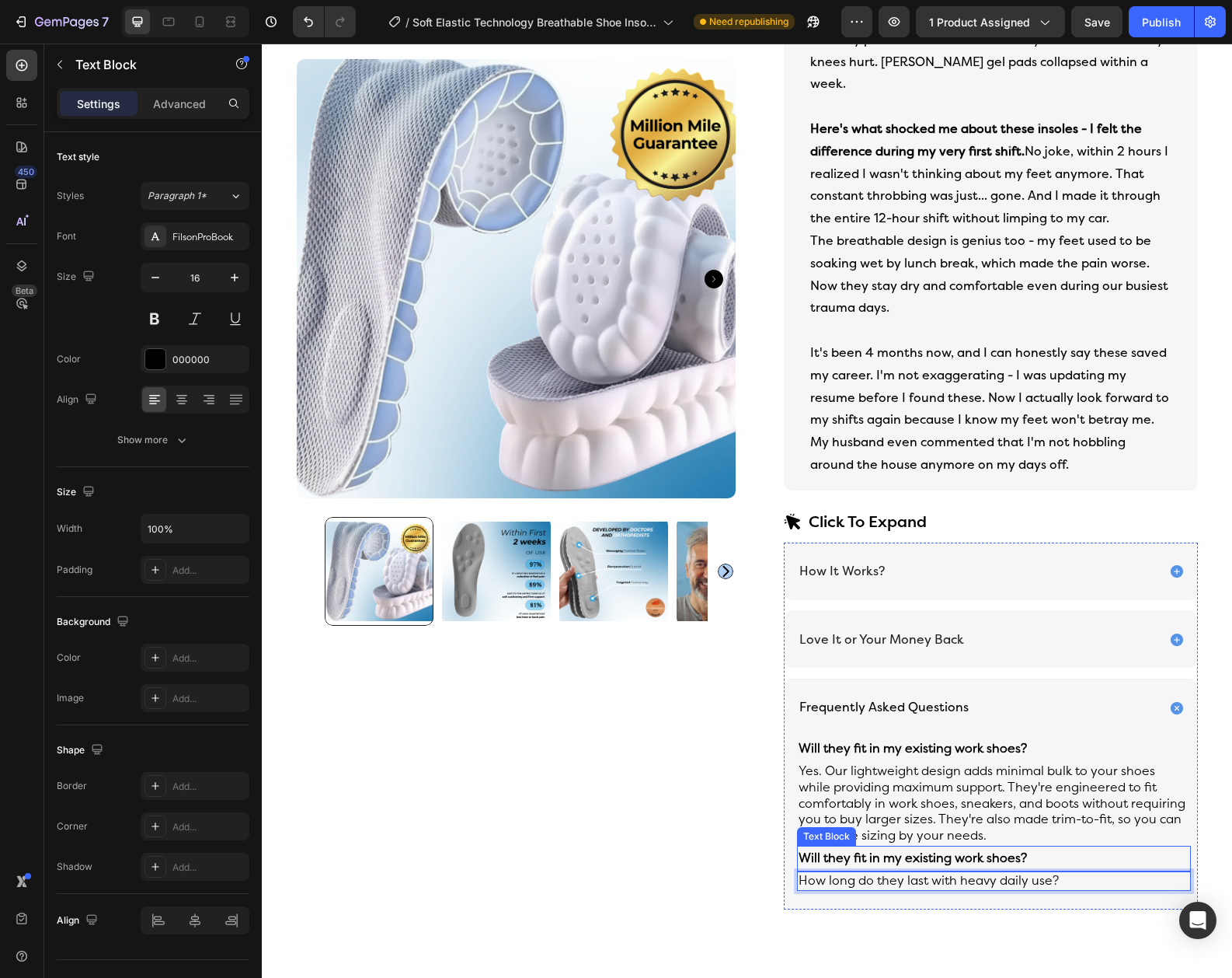
click at [863, 850] on strong "Will they fit in my existing work shoes?" at bounding box center [913, 858] width 229 height 14
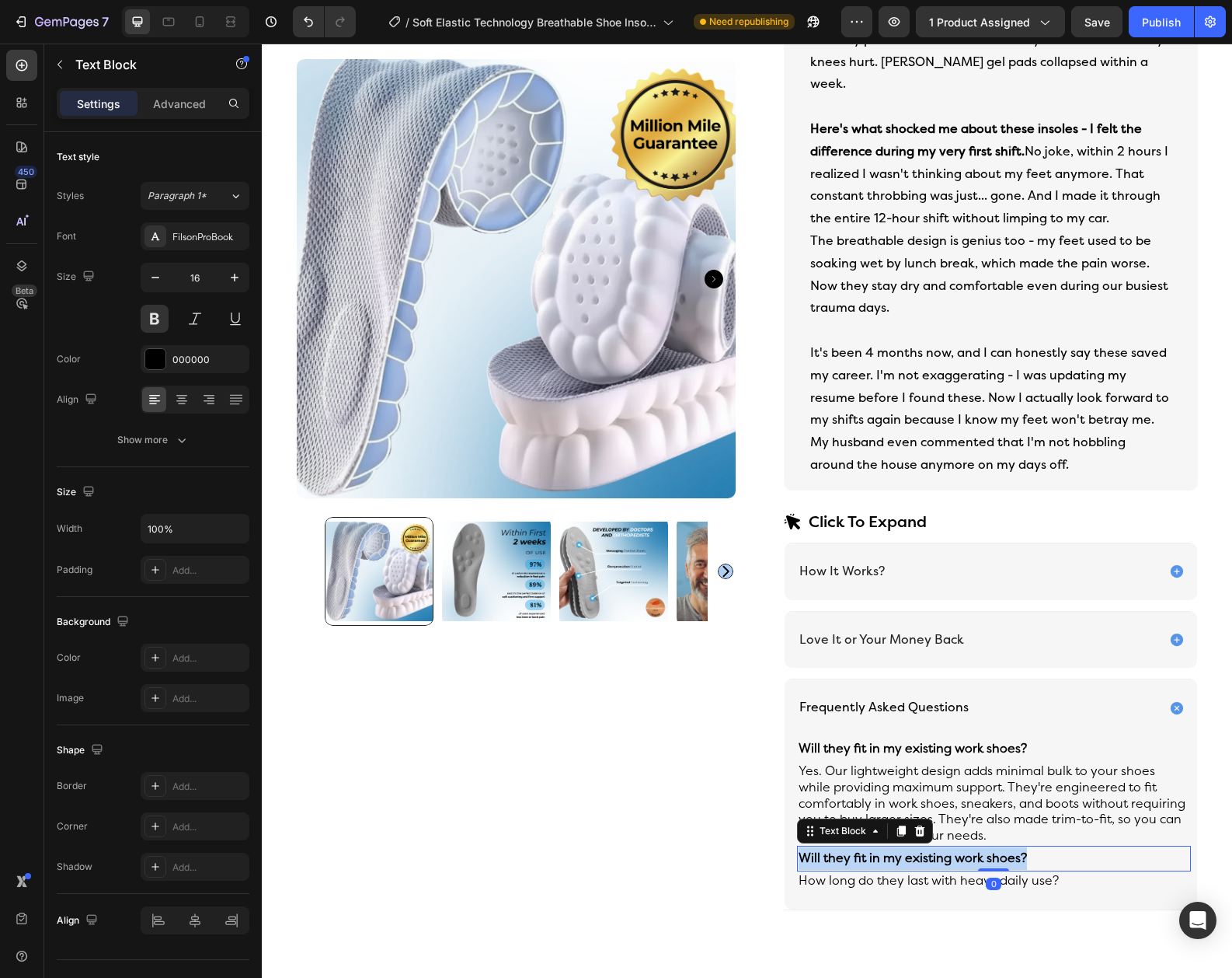
click at [863, 850] on strong "Will they fit in my existing work shoes?" at bounding box center [913, 858] width 229 height 14
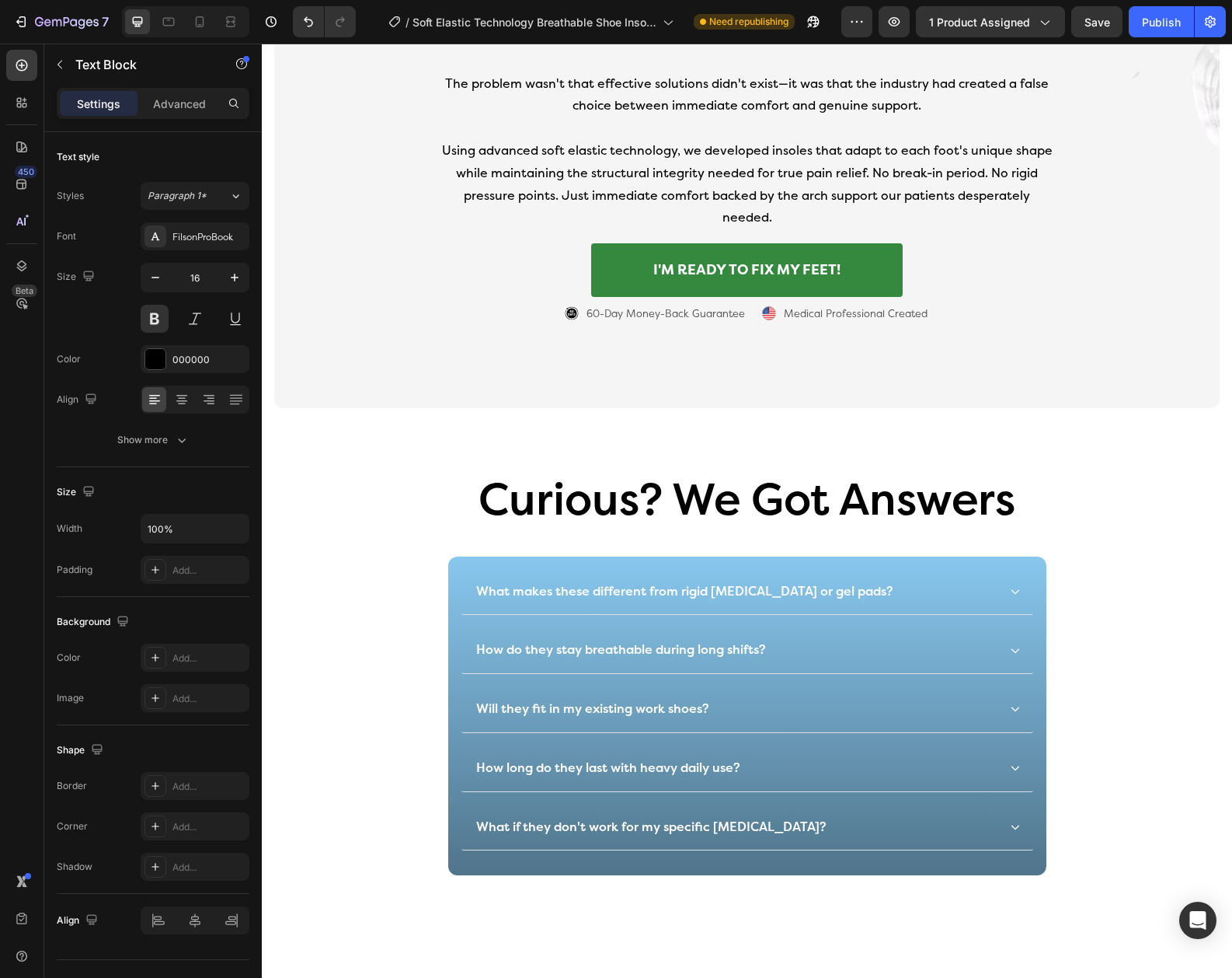
scroll to position [4928, 0]
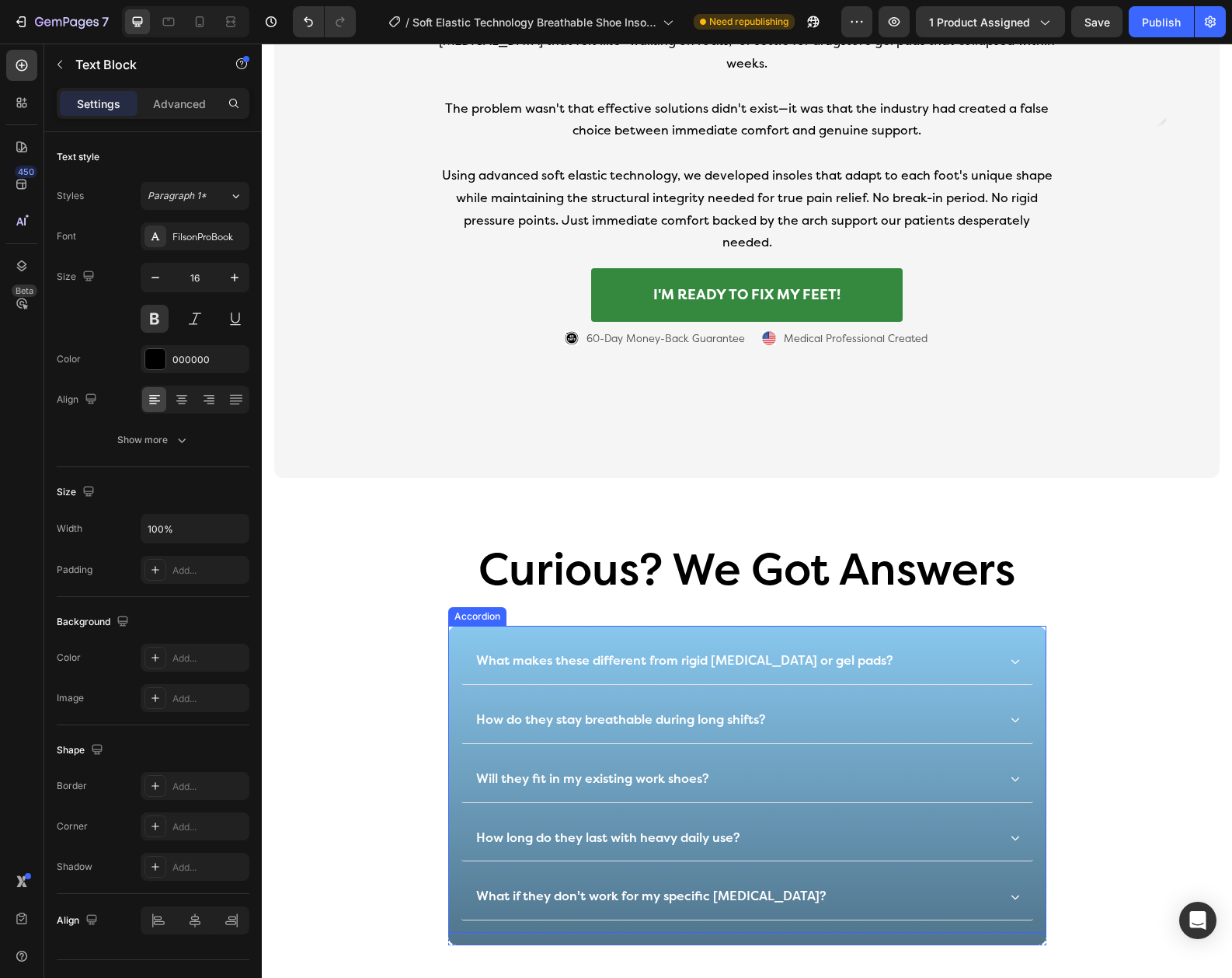
click at [780, 828] on div "How long do they last with heavy daily use?" at bounding box center [735, 838] width 524 height 21
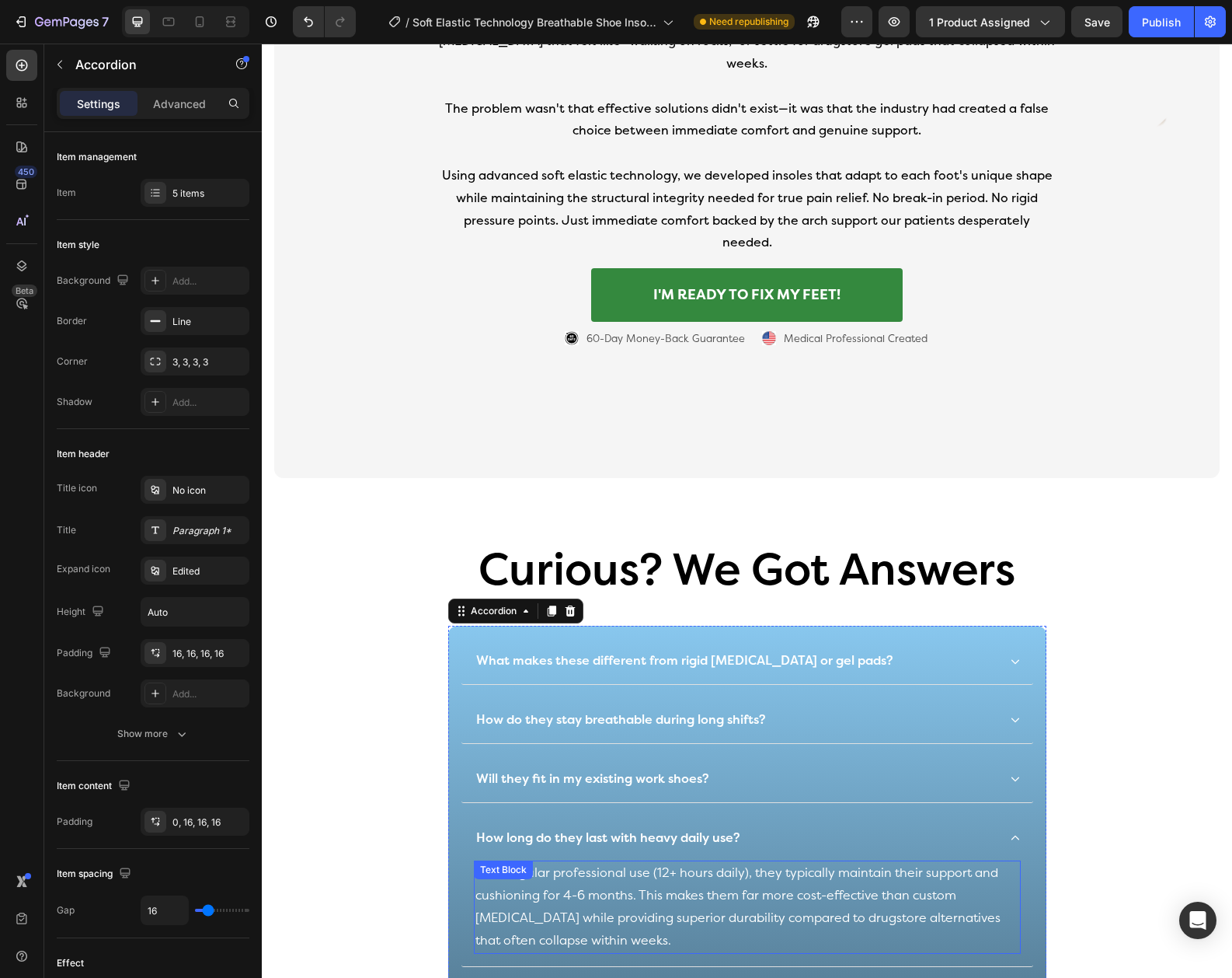
click at [637, 862] on p "With regular professional use (12+ hours daily), they typically maintain their …" at bounding box center [747, 907] width 544 height 90
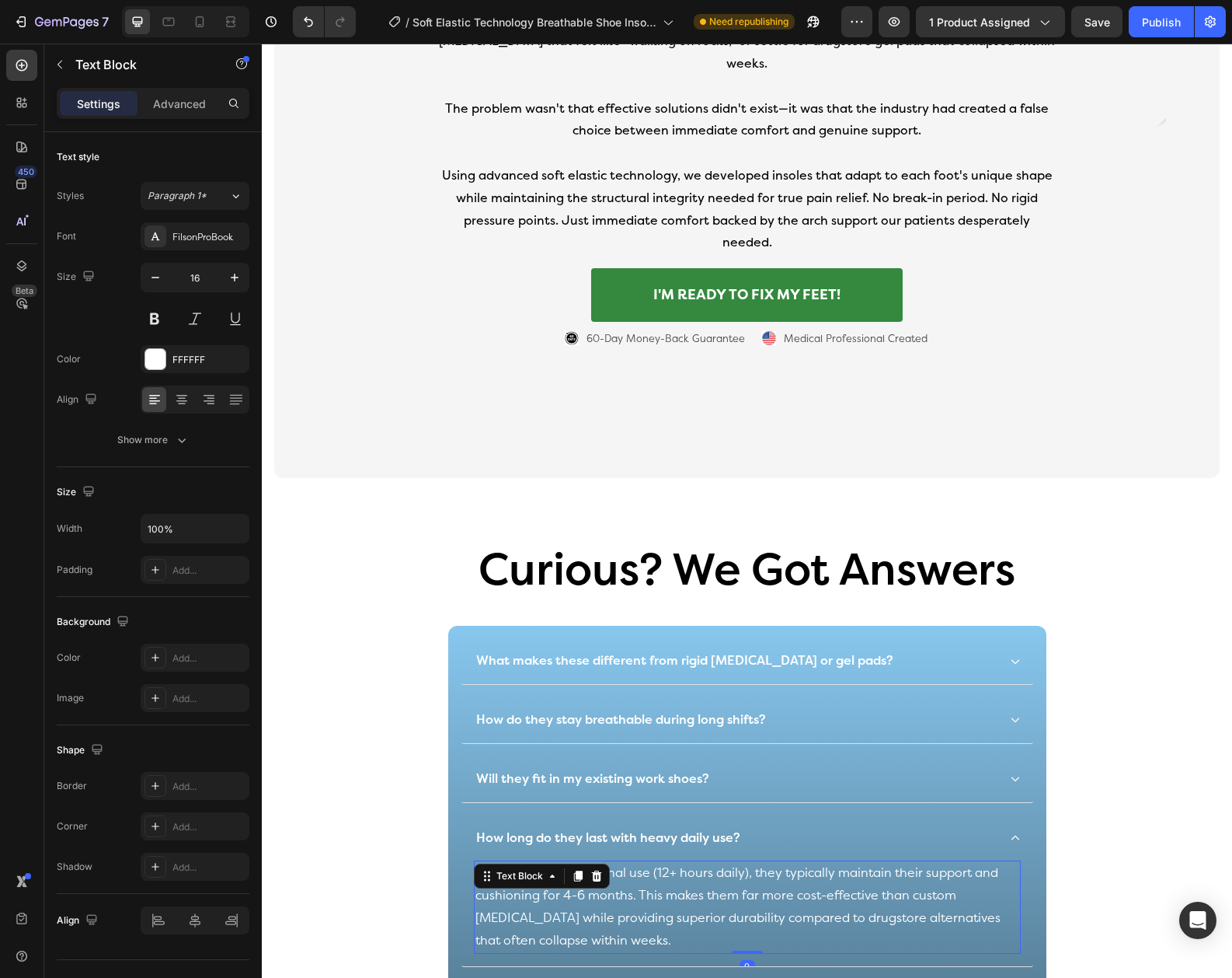
click at [637, 862] on p "With regular professional use (12+ hours daily), they typically maintain their …" at bounding box center [747, 907] width 544 height 90
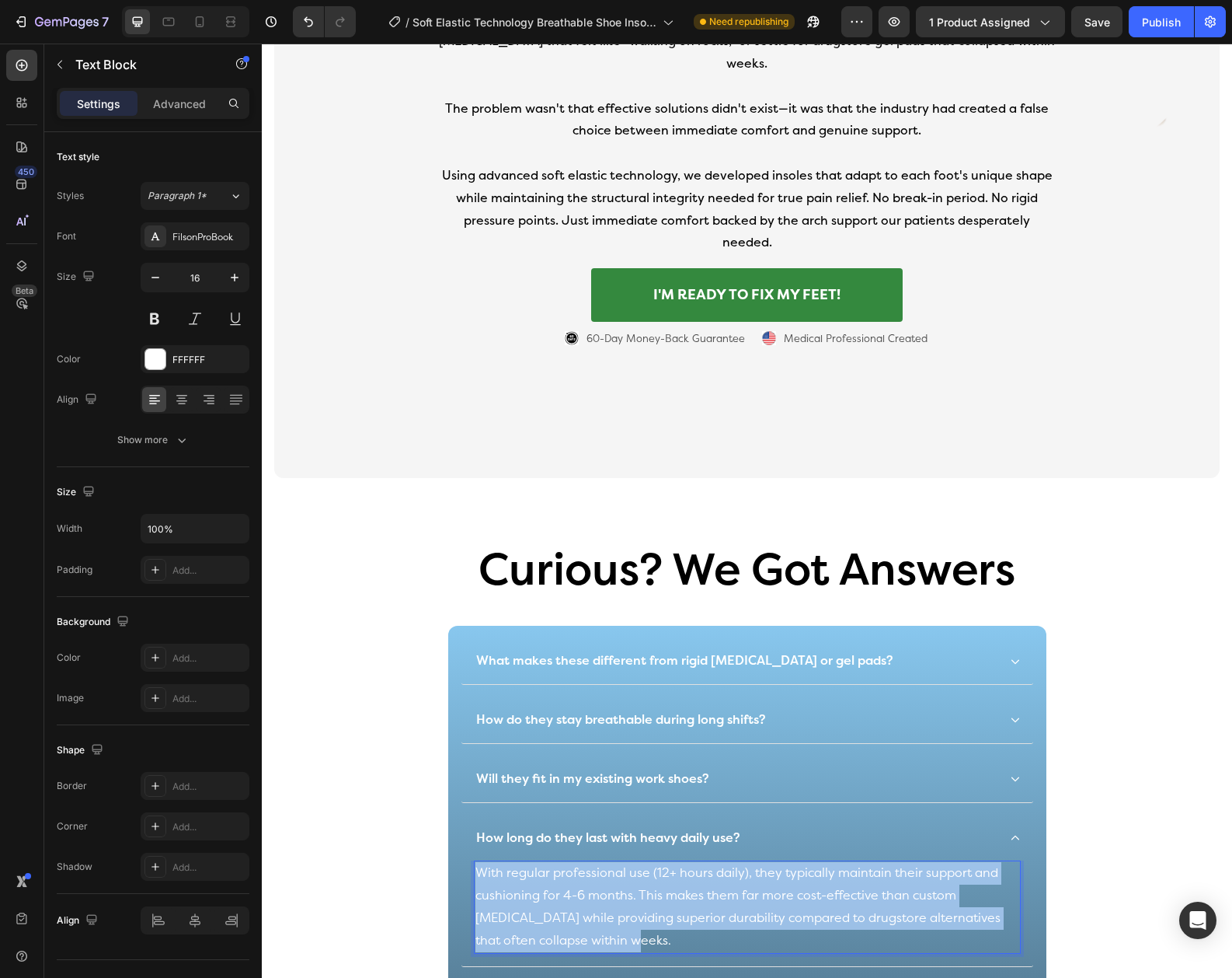
click at [637, 862] on p "With regular professional use (12+ hours daily), they typically maintain their …" at bounding box center [747, 907] width 544 height 90
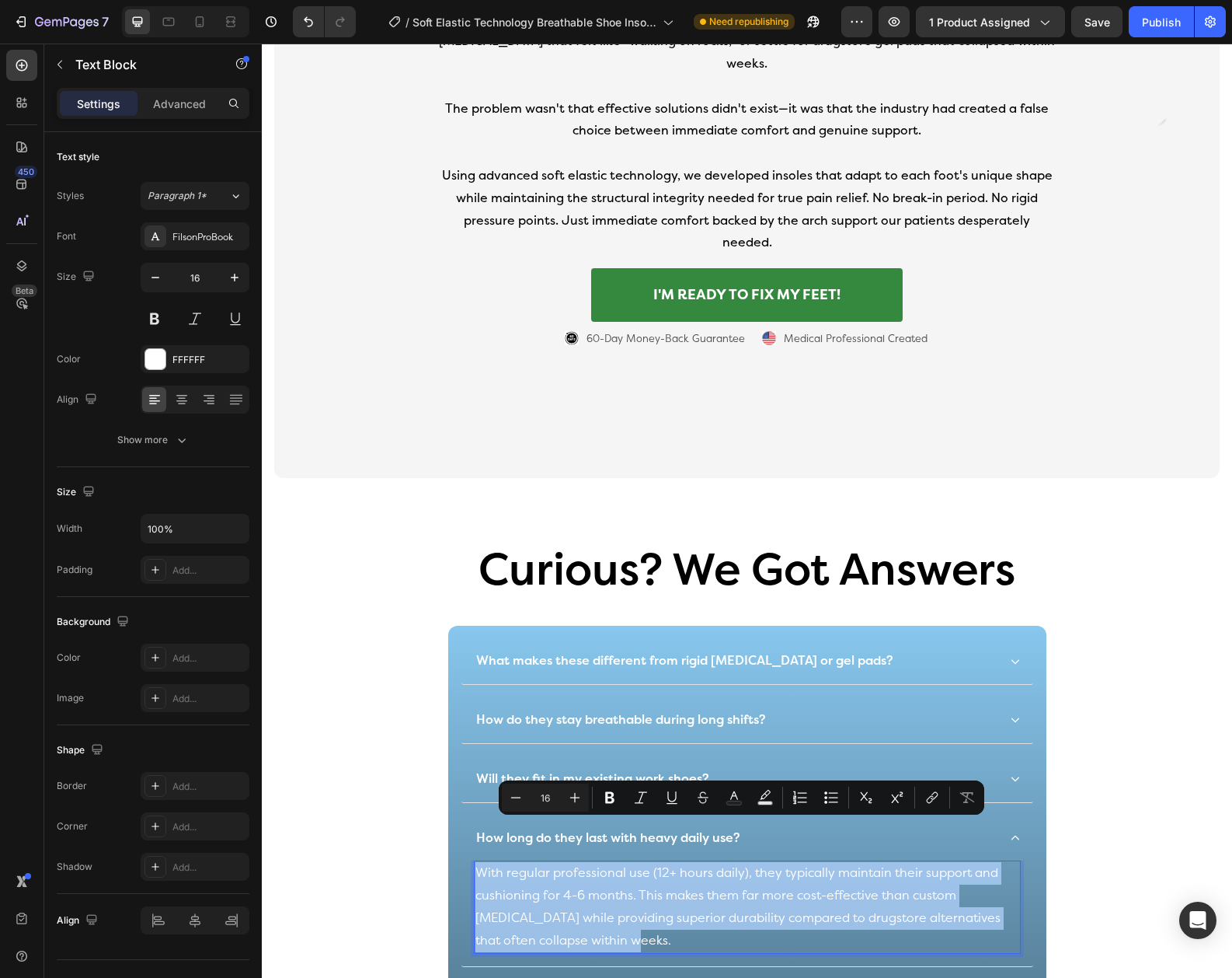
copy p "With regular professional use (12+ hours daily), they typically maintain their …"
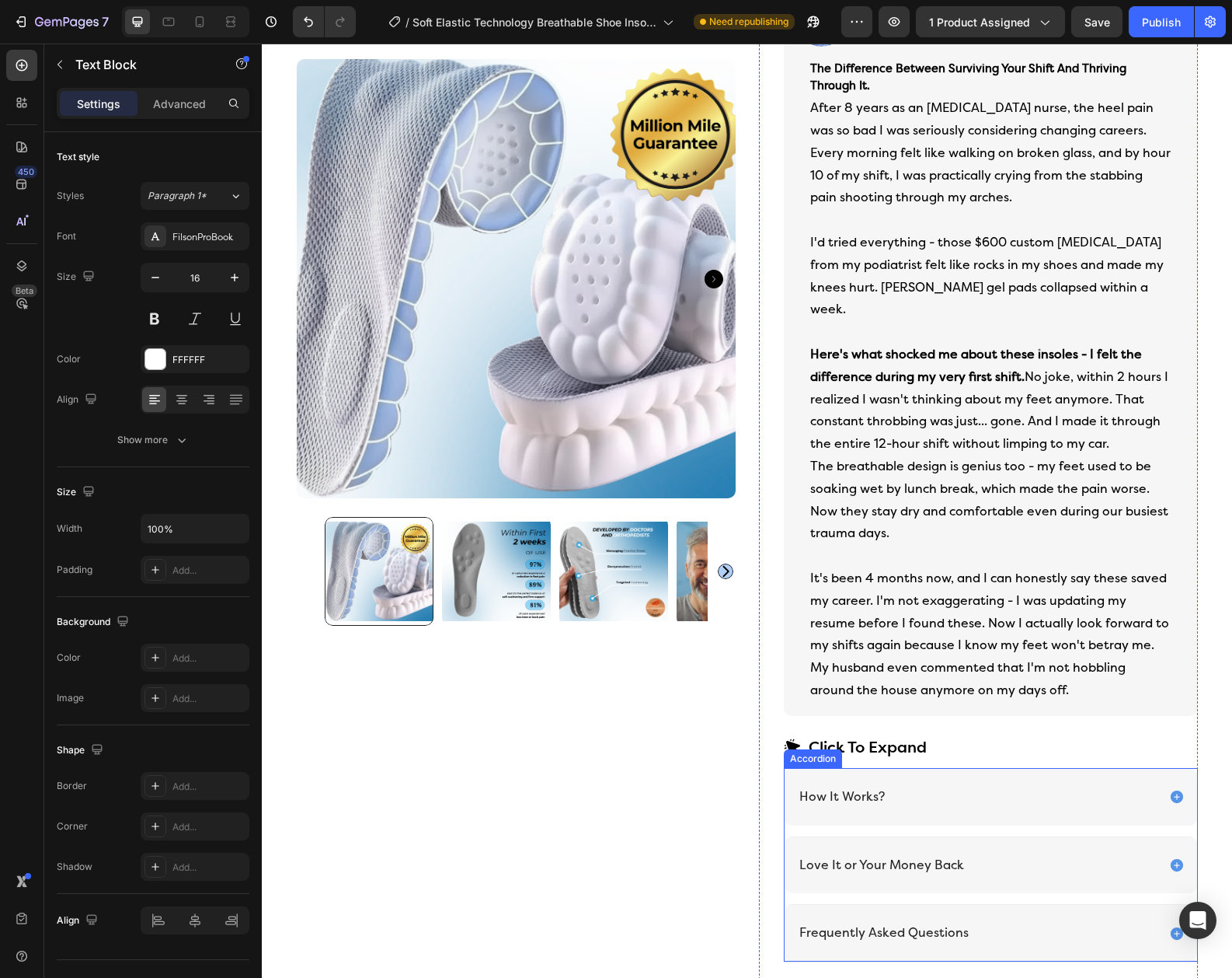
scroll to position [879, 0]
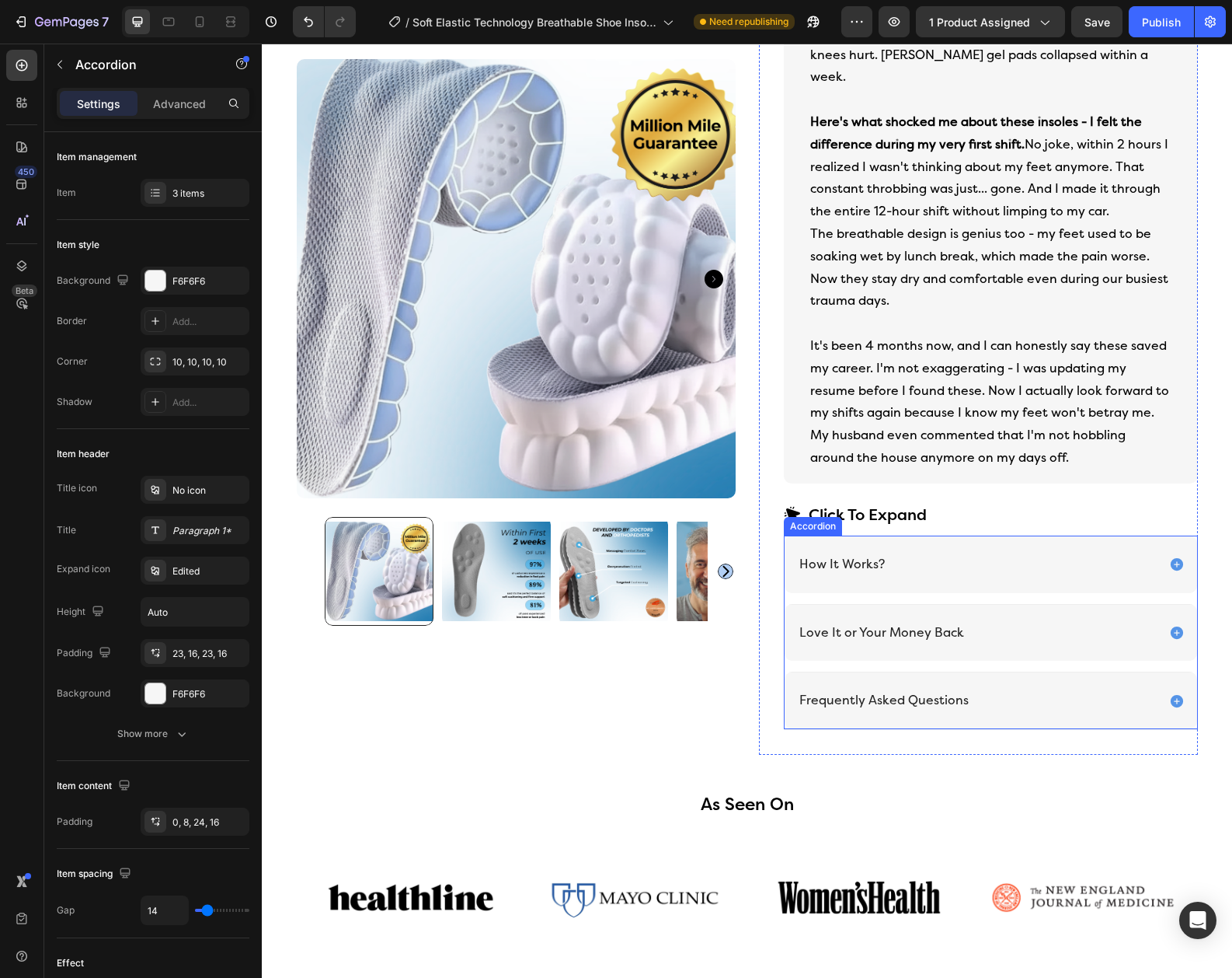
click at [1004, 690] on div "Frequently Asked Questions" at bounding box center [977, 700] width 360 height 21
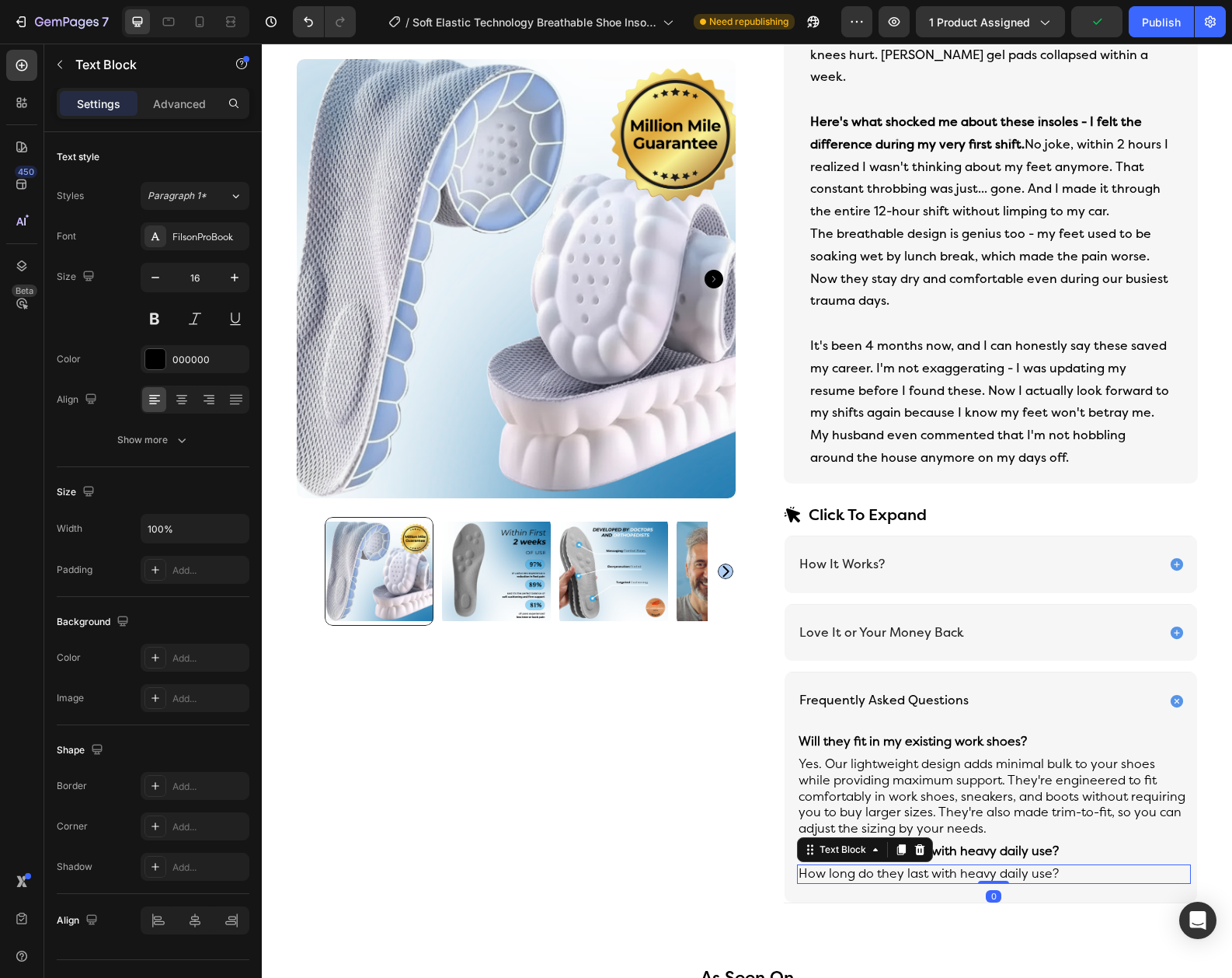
click at [956, 866] on p "How long do they last with heavy daily use?" at bounding box center [994, 874] width 391 height 16
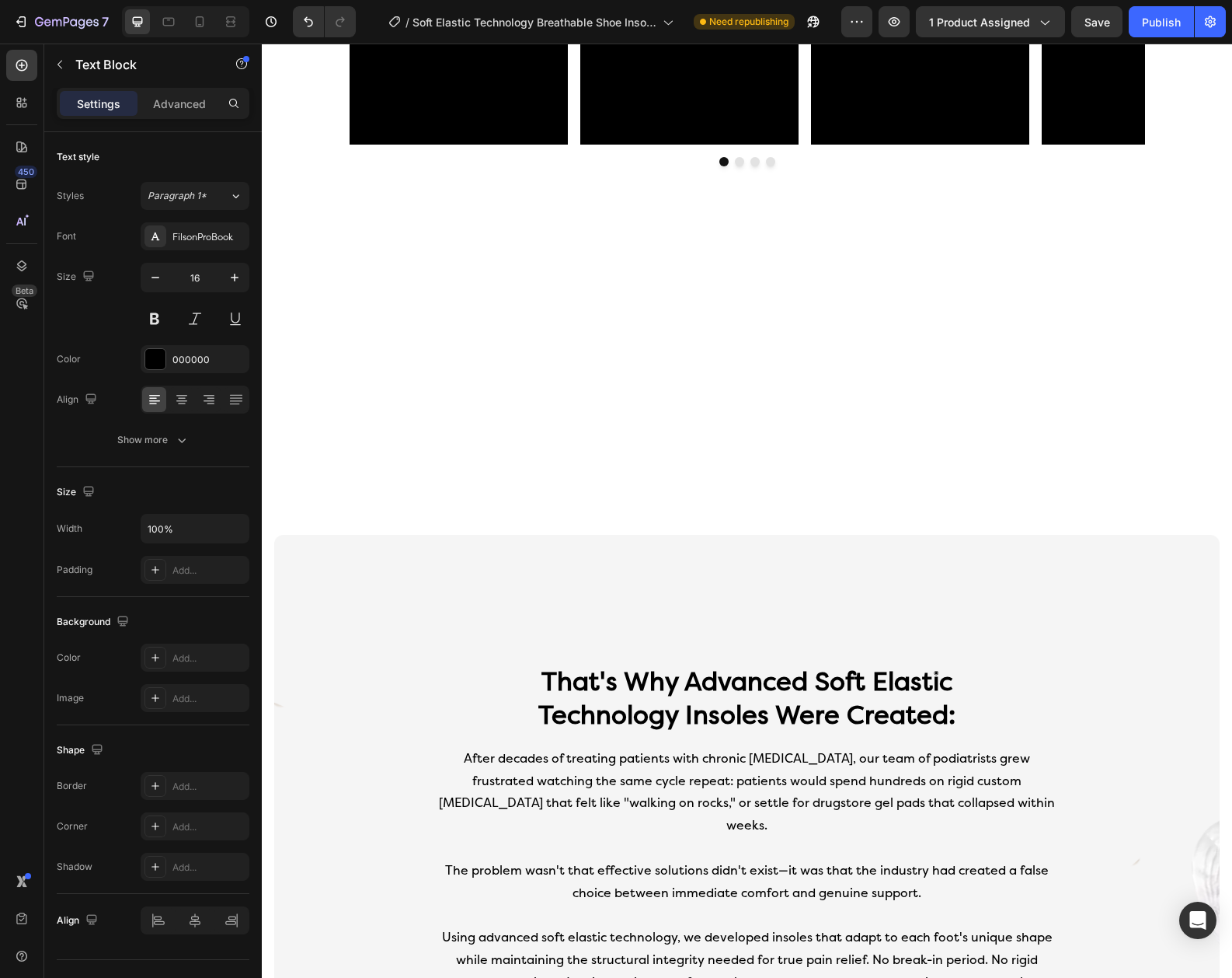
scroll to position [5294, 0]
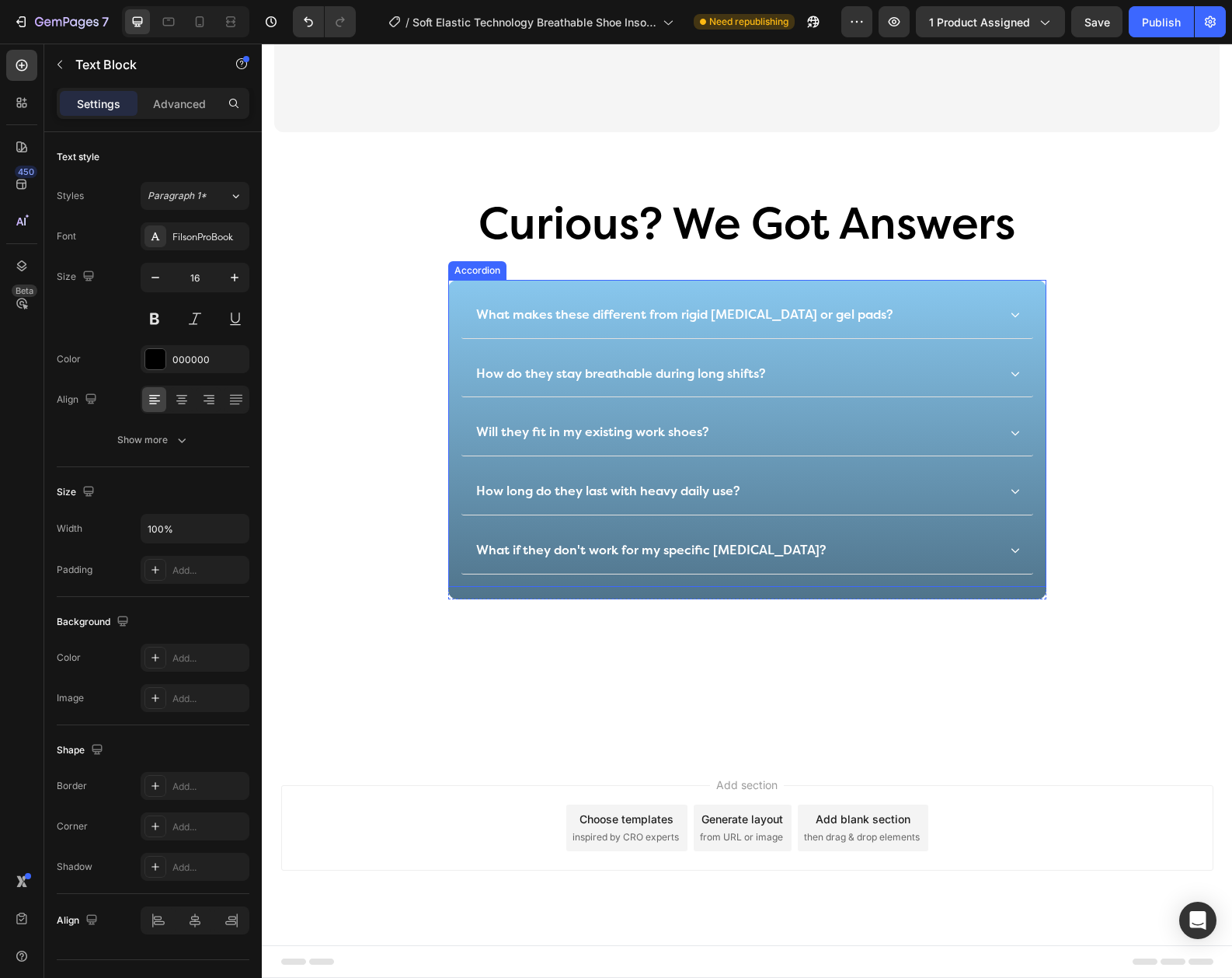
click at [786, 555] on div "What if they don't work for my specific [MEDICAL_DATA]?" at bounding box center [735, 550] width 524 height 21
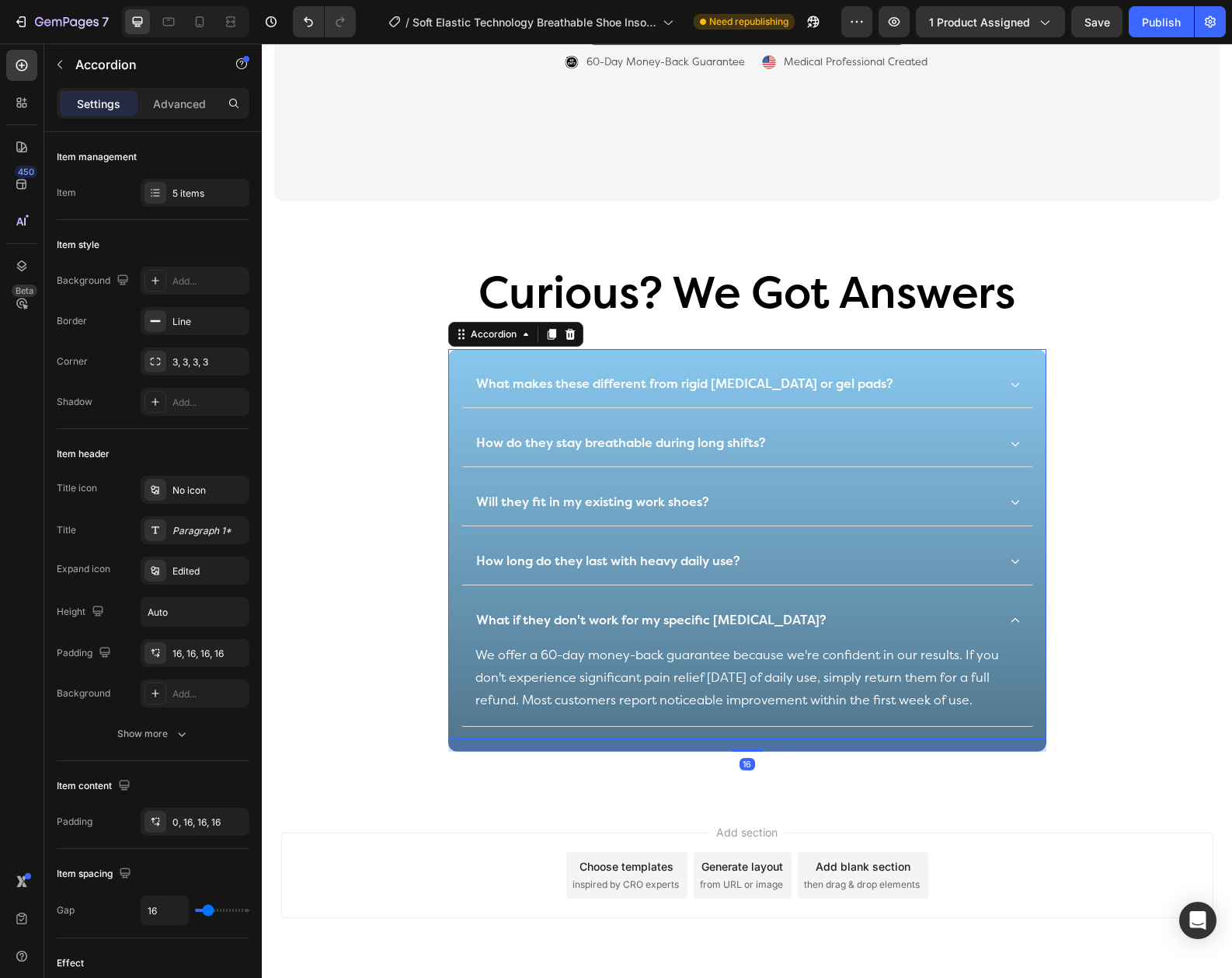
scroll to position [5272, 0]
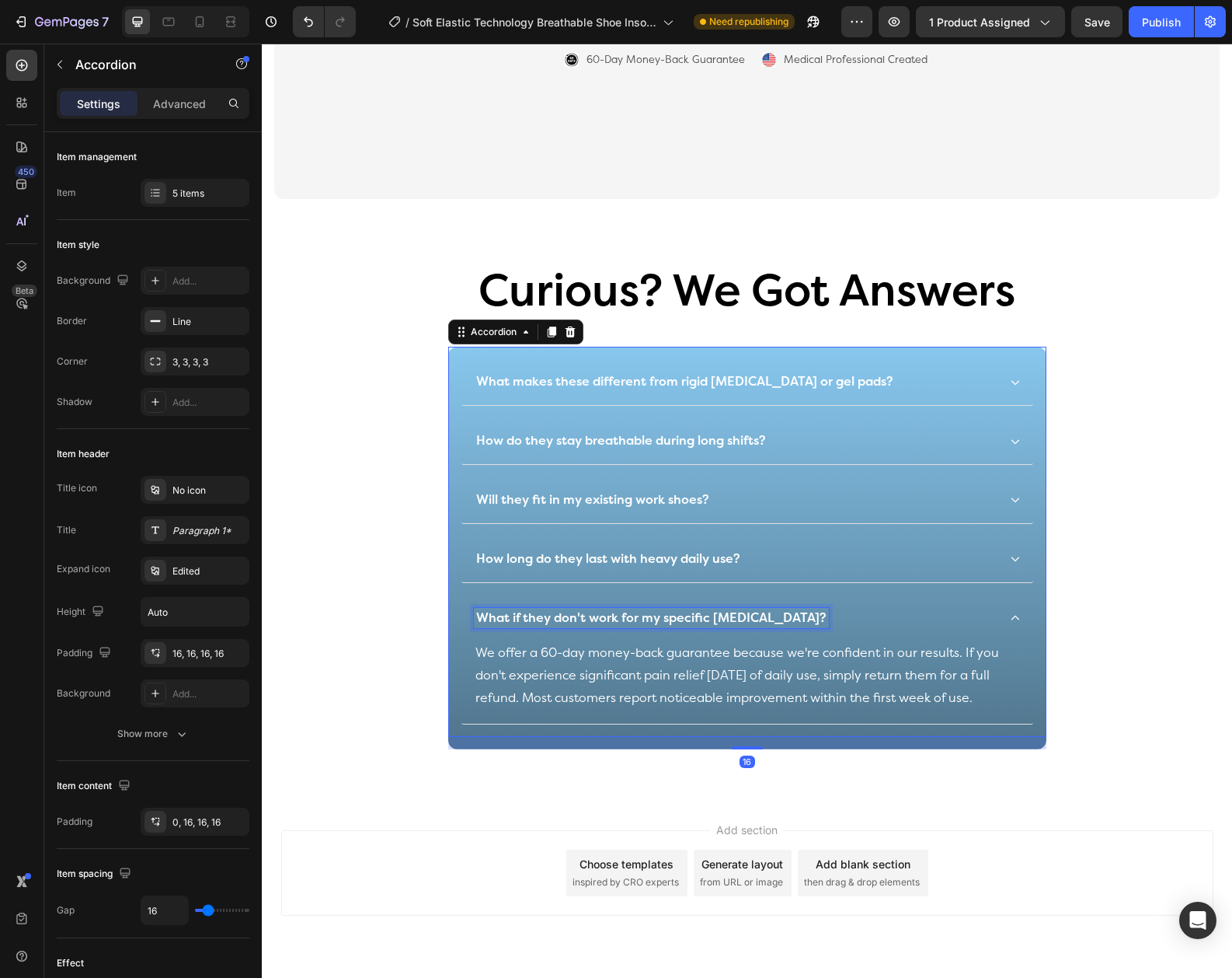
click at [573, 610] on p "What if they don't work for my specific [MEDICAL_DATA]?" at bounding box center [651, 618] width 350 height 16
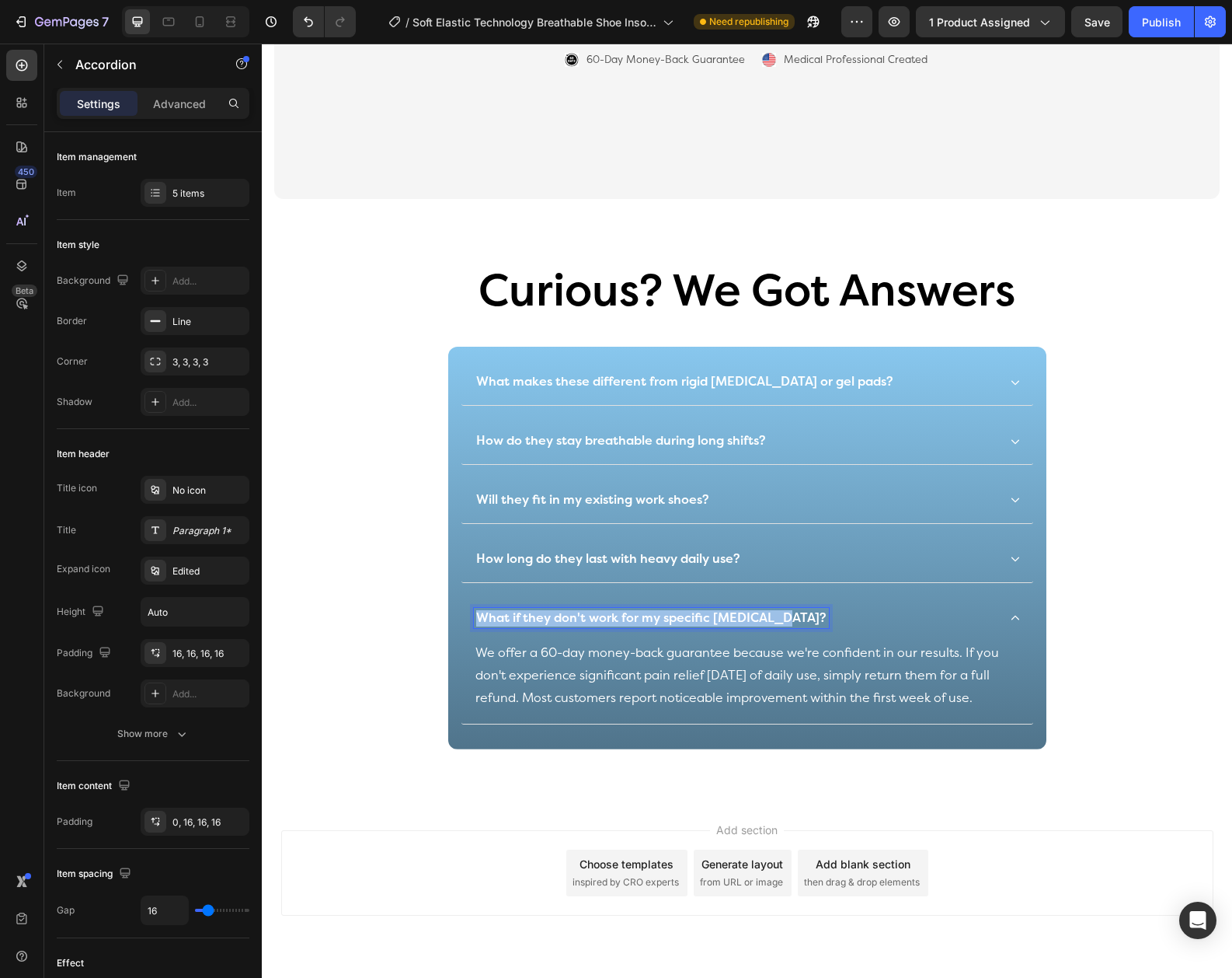
click at [573, 610] on p "What if they don't work for my specific [MEDICAL_DATA]?" at bounding box center [651, 618] width 350 height 16
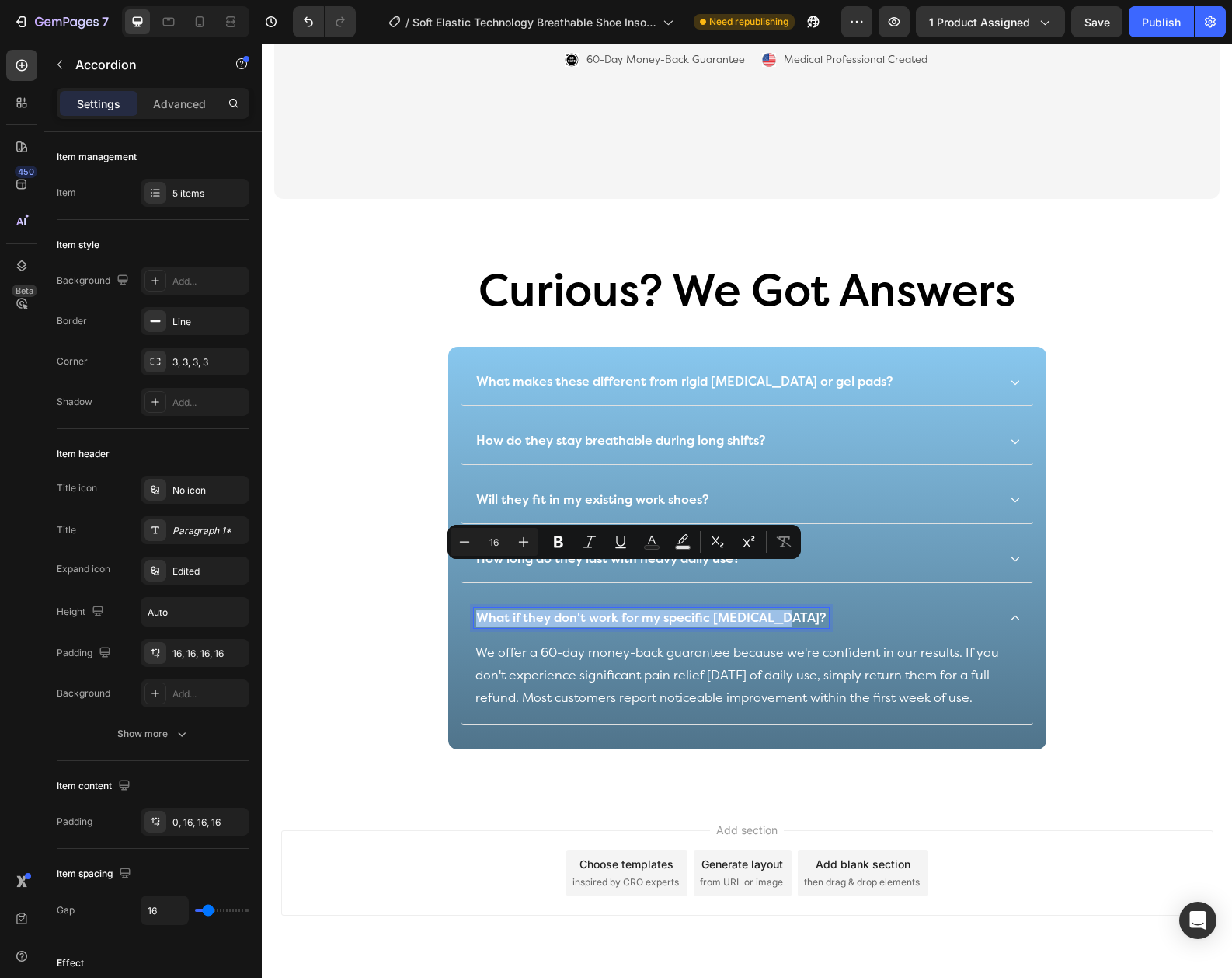
copy p "What if they don't work for my specific [MEDICAL_DATA]?"
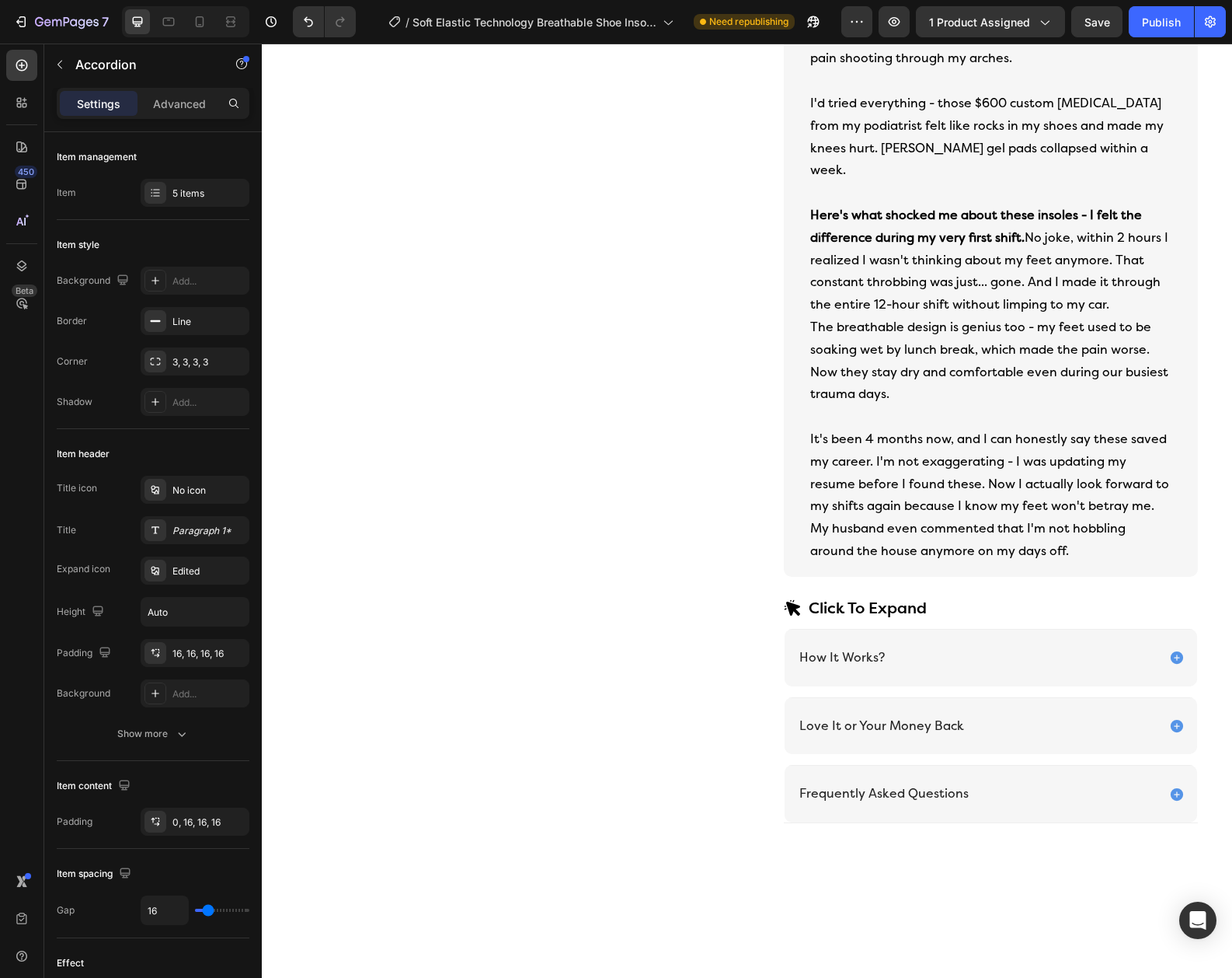
scroll to position [790, 0]
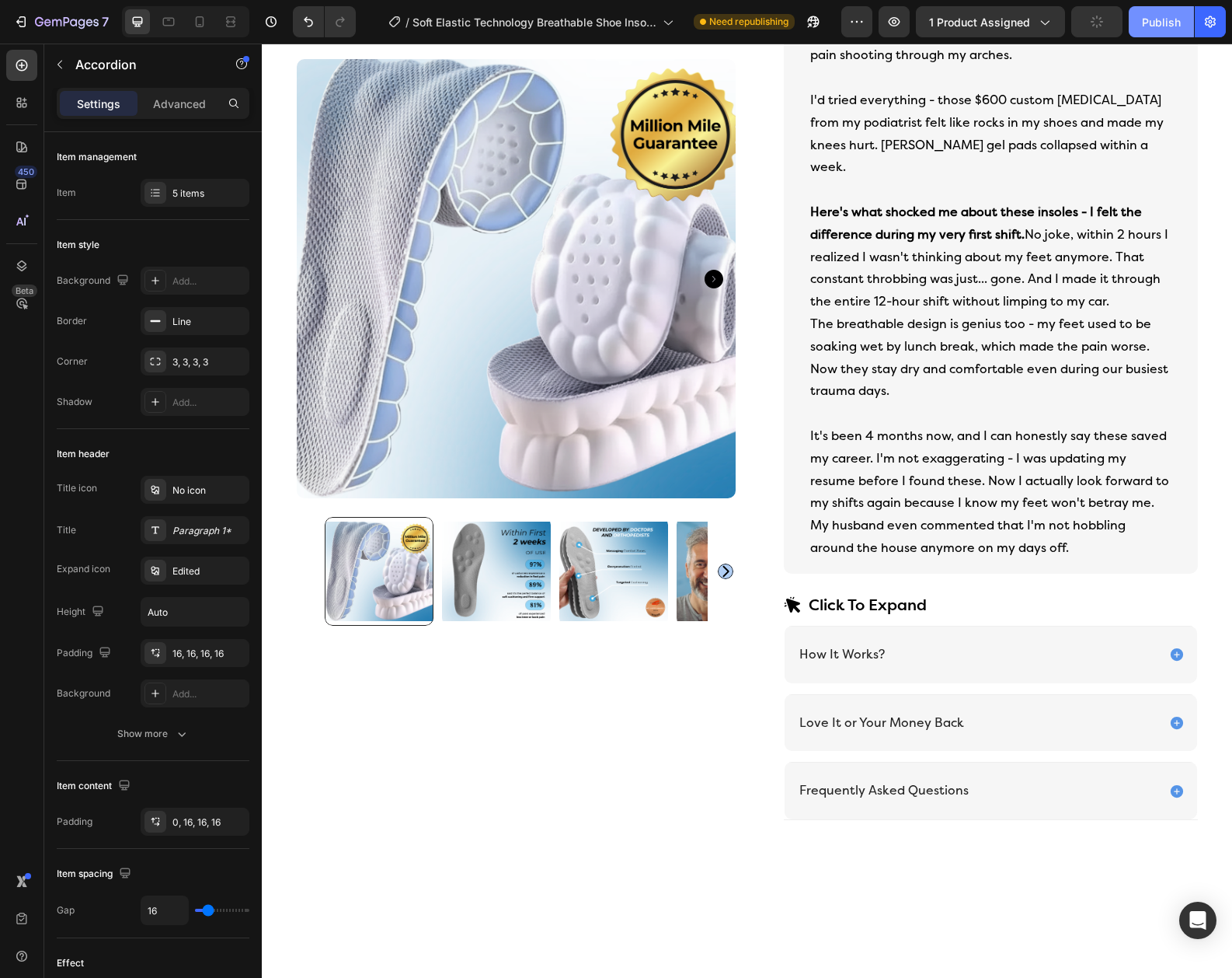
click at [1150, 22] on div "Publish" at bounding box center [1161, 22] width 39 height 16
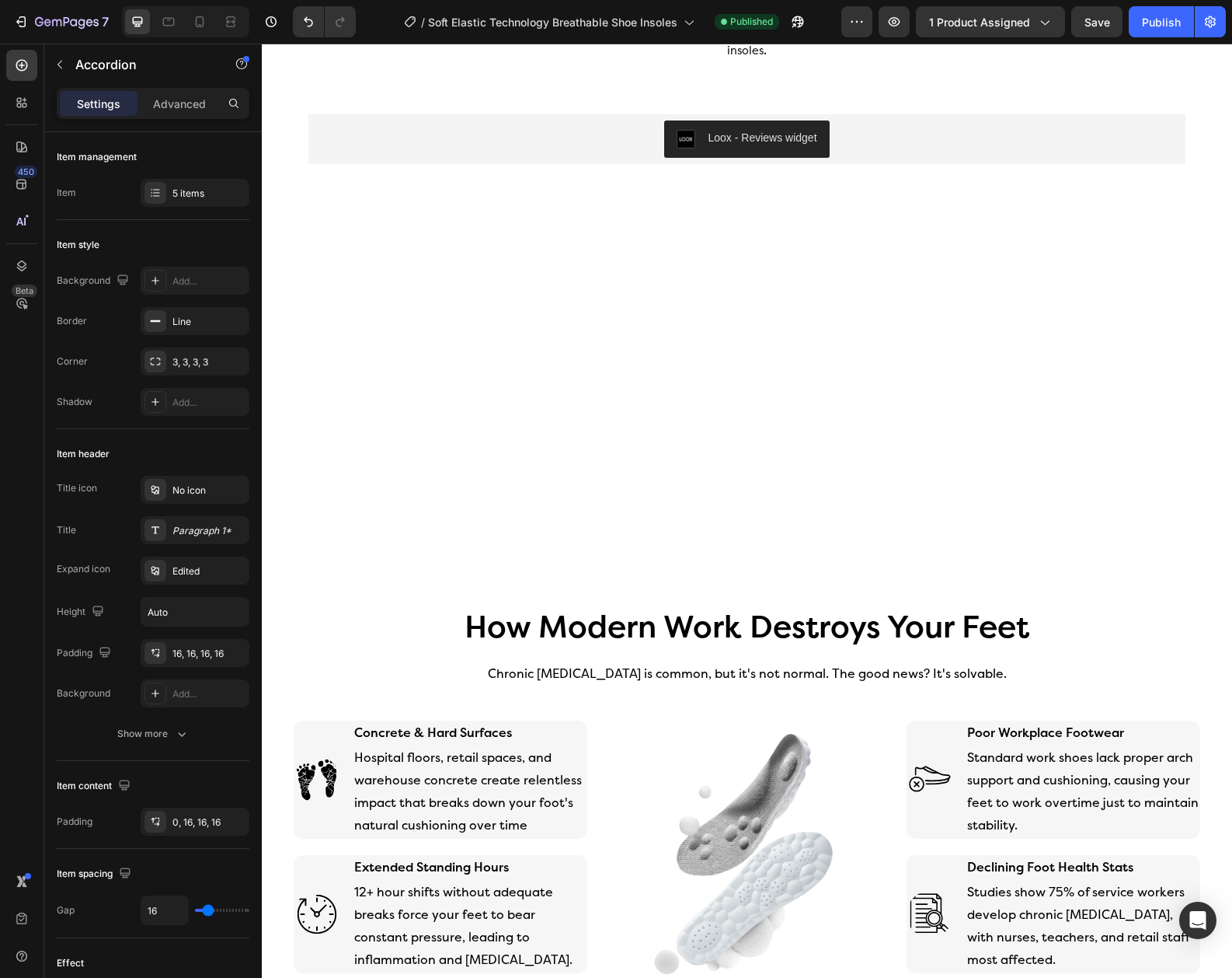
scroll to position [2062, 0]
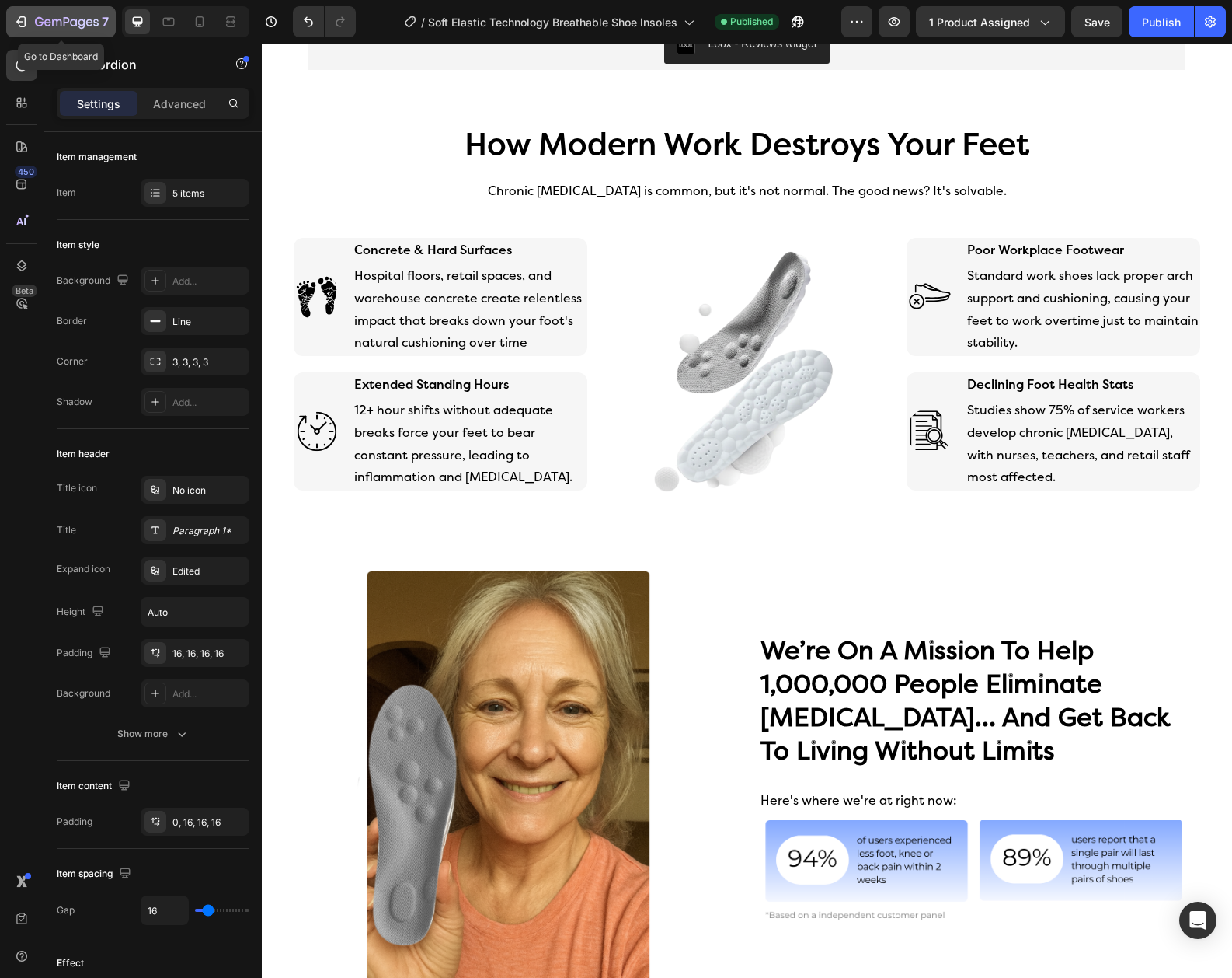
click at [27, 22] on icon "button" at bounding box center [21, 21] width 15 height 15
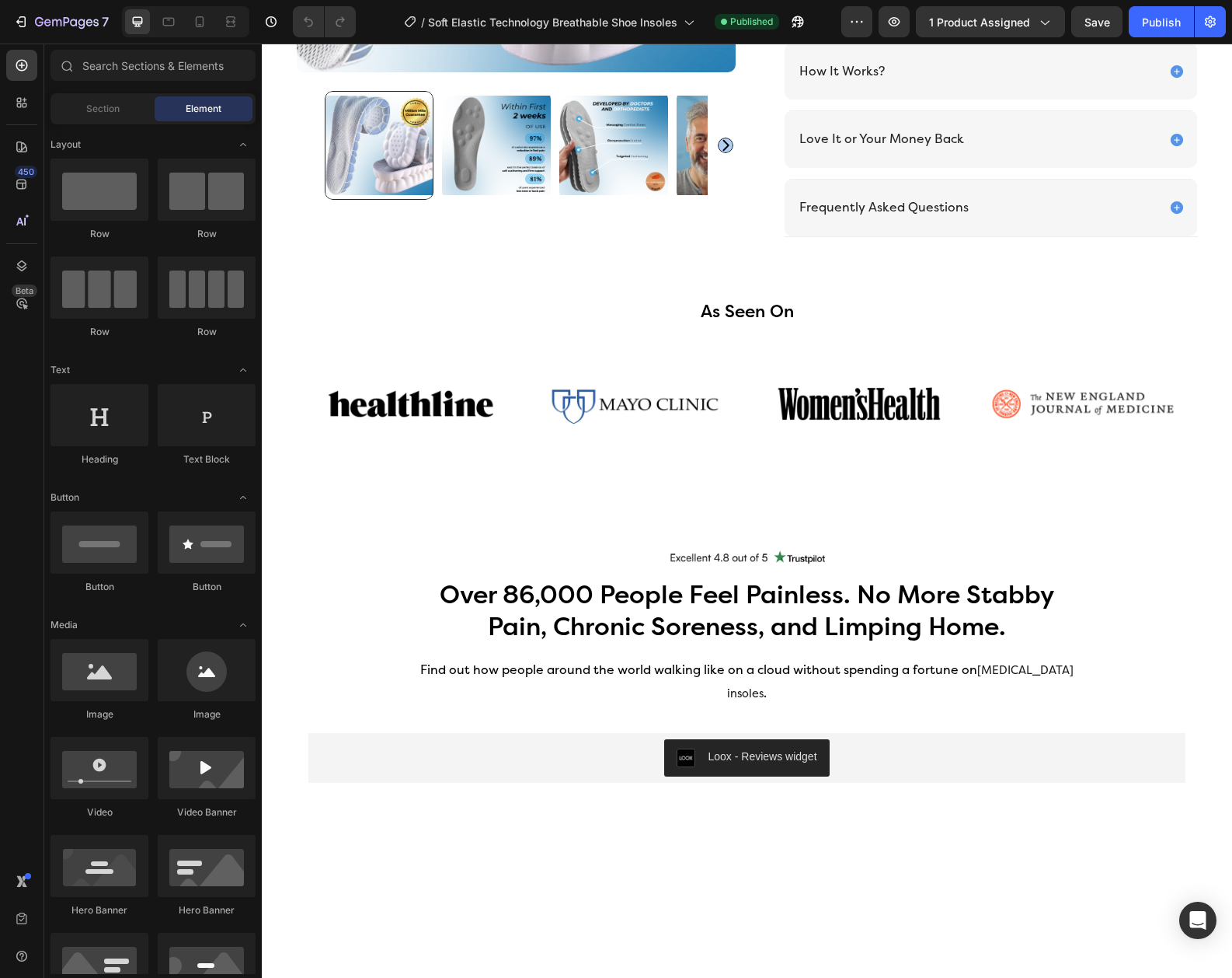
scroll to position [1107, 0]
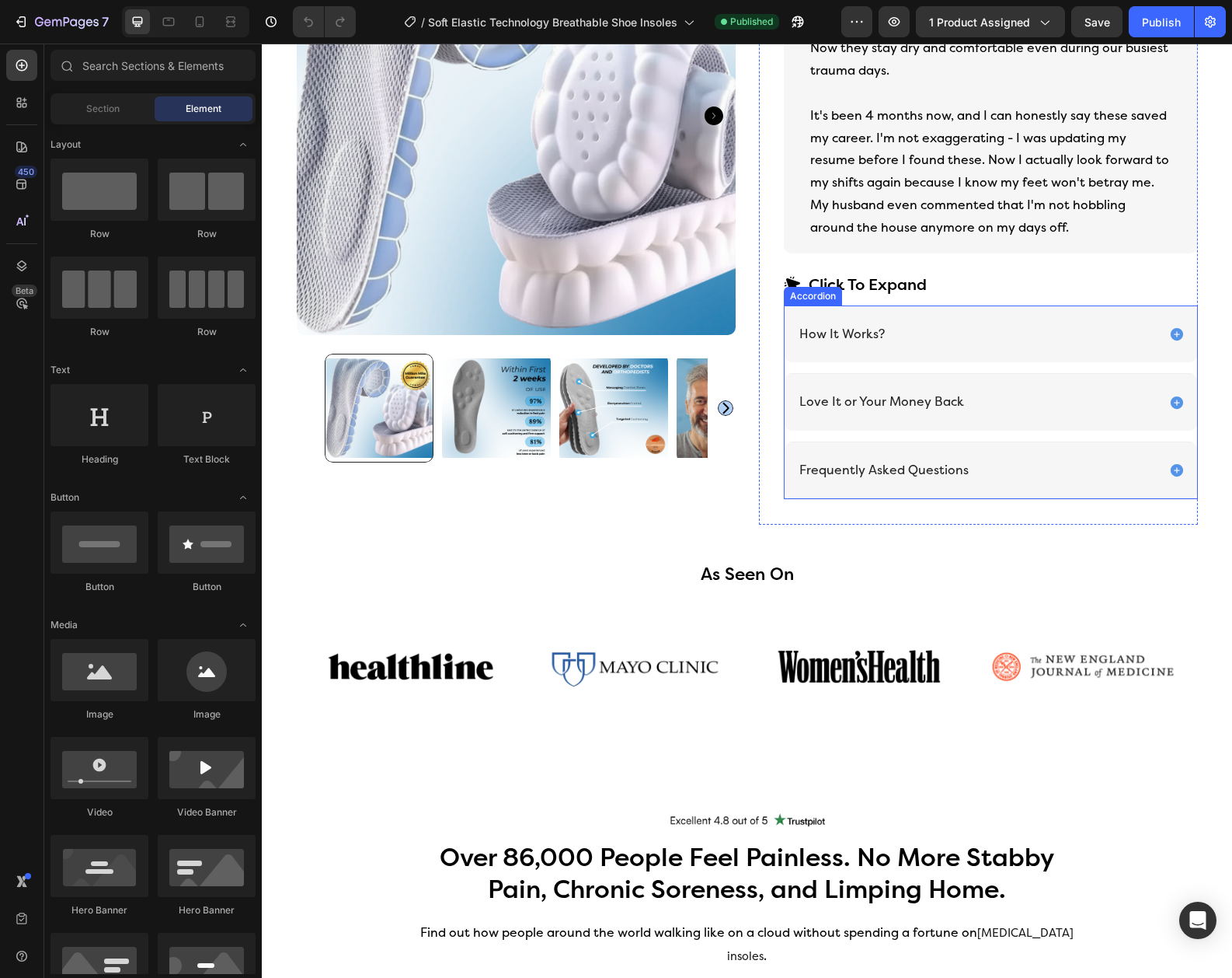
click at [1077, 461] on div "Frequently Asked Questions" at bounding box center [977, 470] width 360 height 21
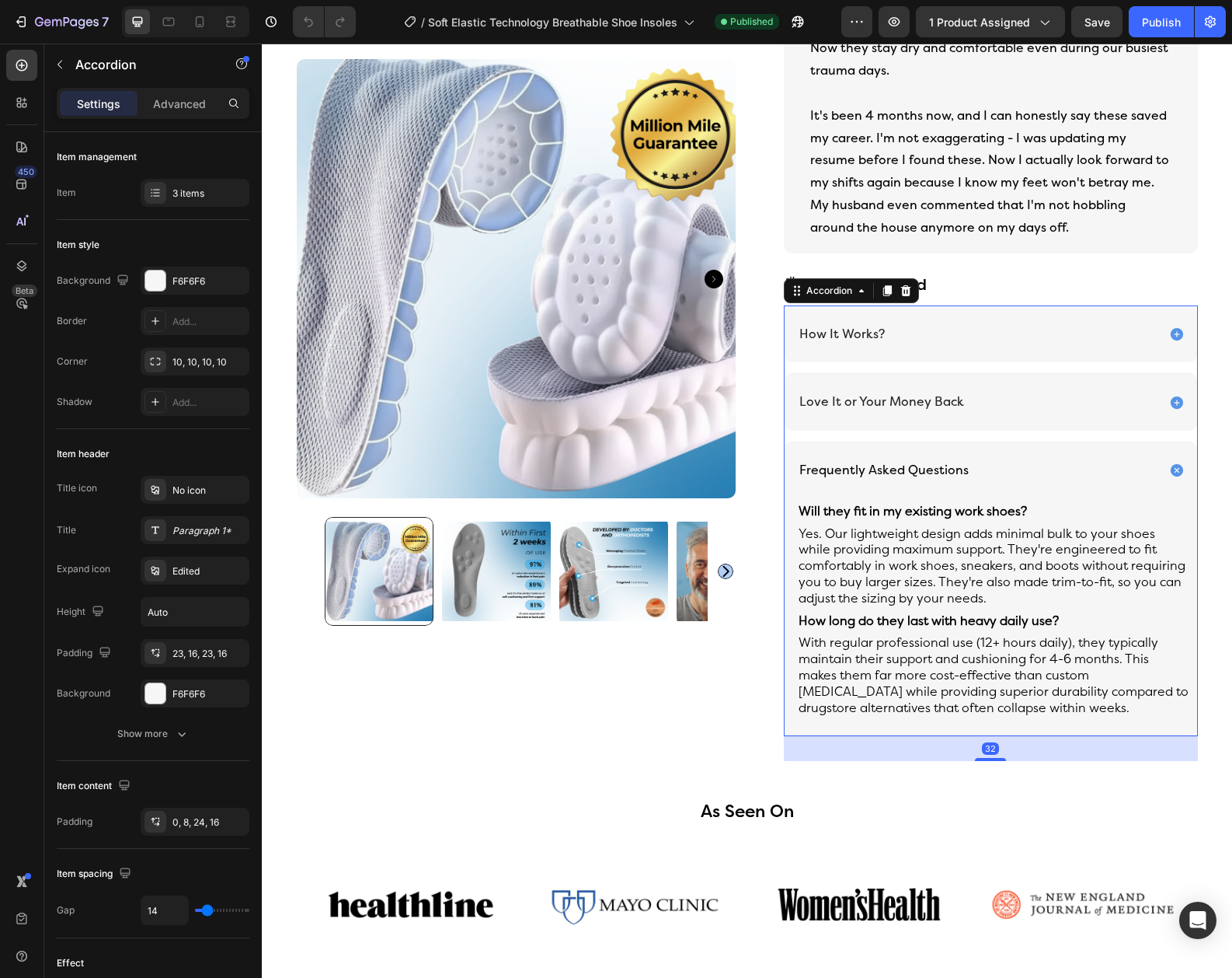
click at [1077, 461] on div "Frequently Asked Questions" at bounding box center [977, 470] width 360 height 21
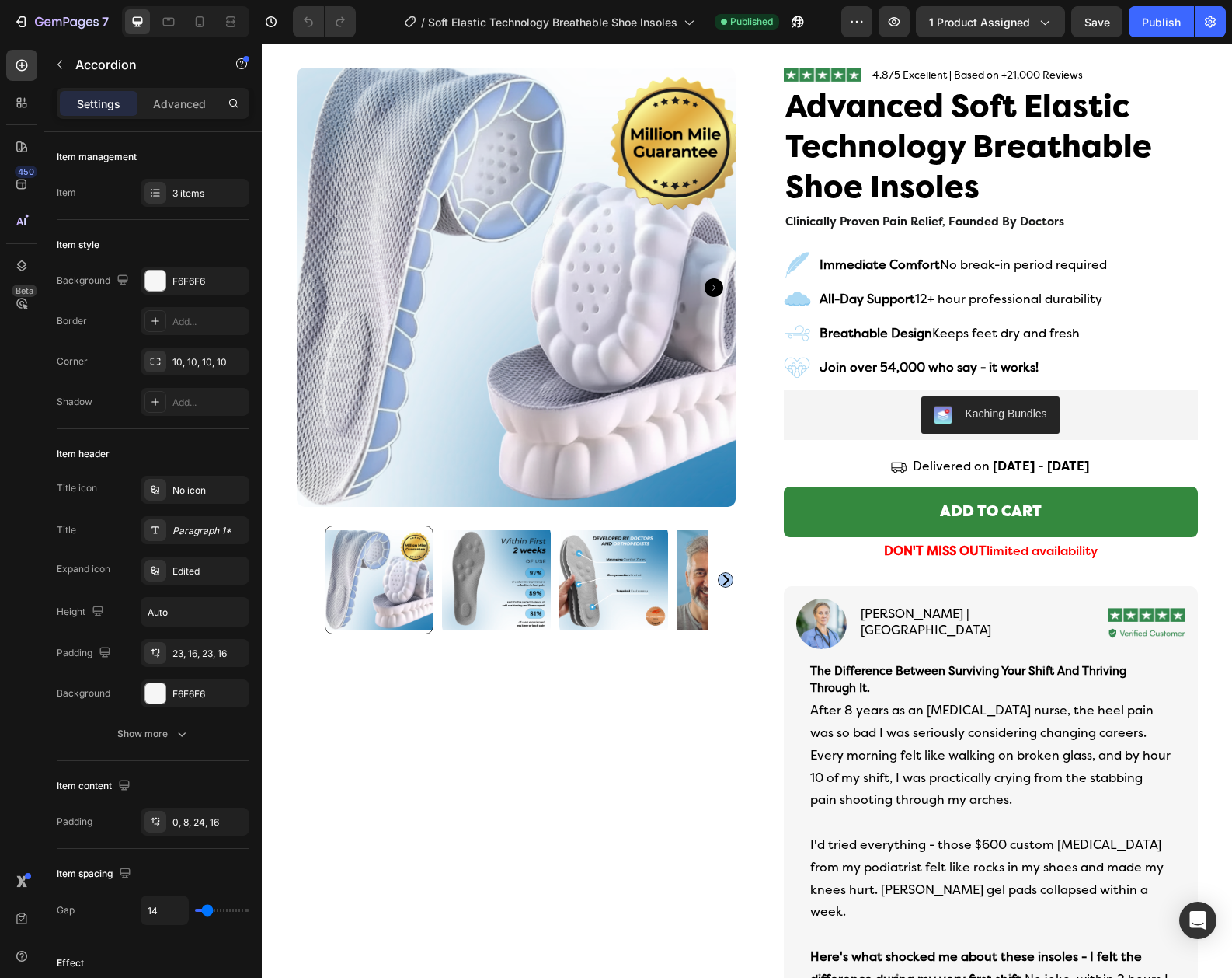
scroll to position [0, 0]
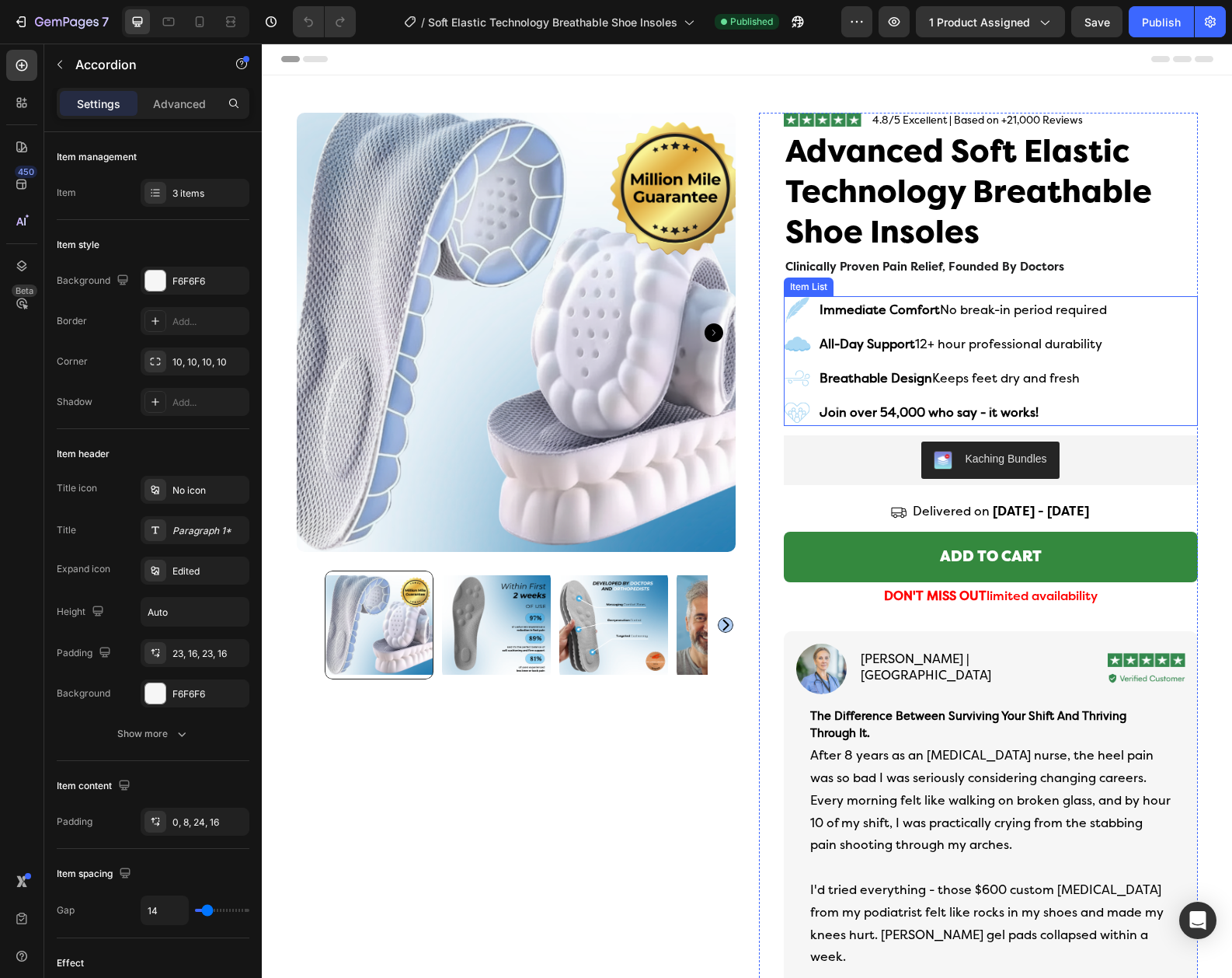
click at [1131, 377] on div "Immediate Comfort No break-in period required All-Day Support 12+ hour professi…" at bounding box center [991, 360] width 414 height 129
